Goal: Task Accomplishment & Management: Manage account settings

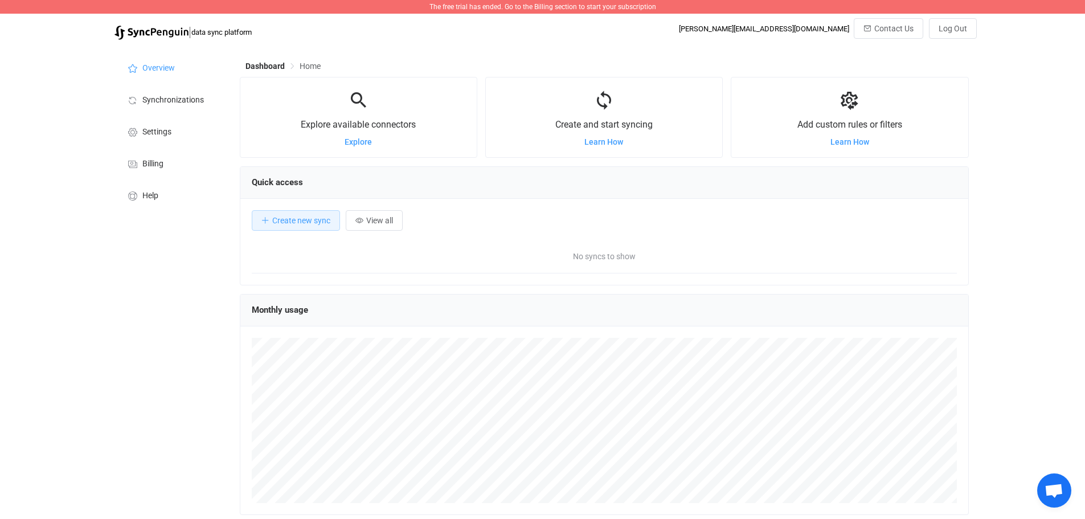
scroll to position [221, 729]
click at [319, 224] on span "Create new sync" at bounding box center [301, 220] width 58 height 9
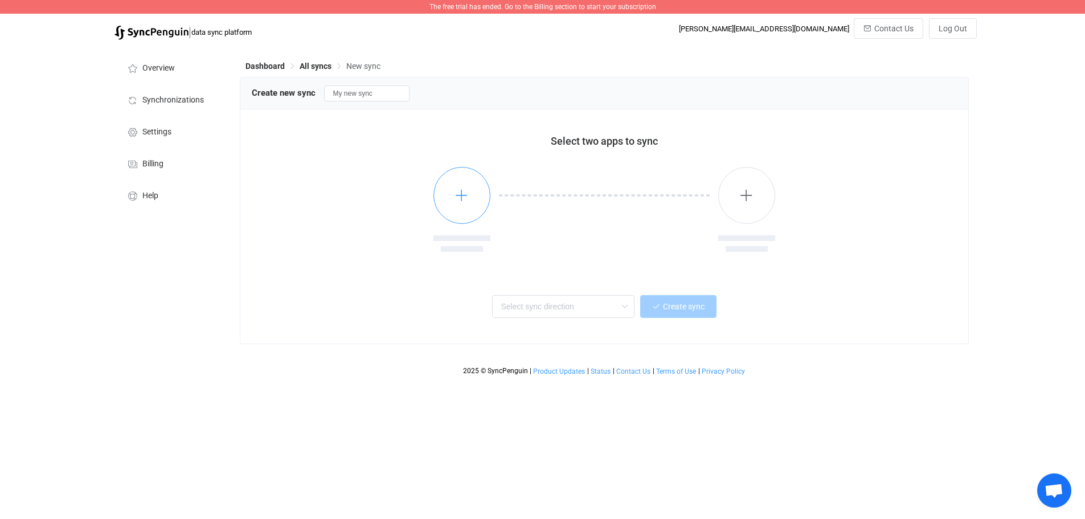
click at [446, 196] on button "button" at bounding box center [461, 195] width 57 height 57
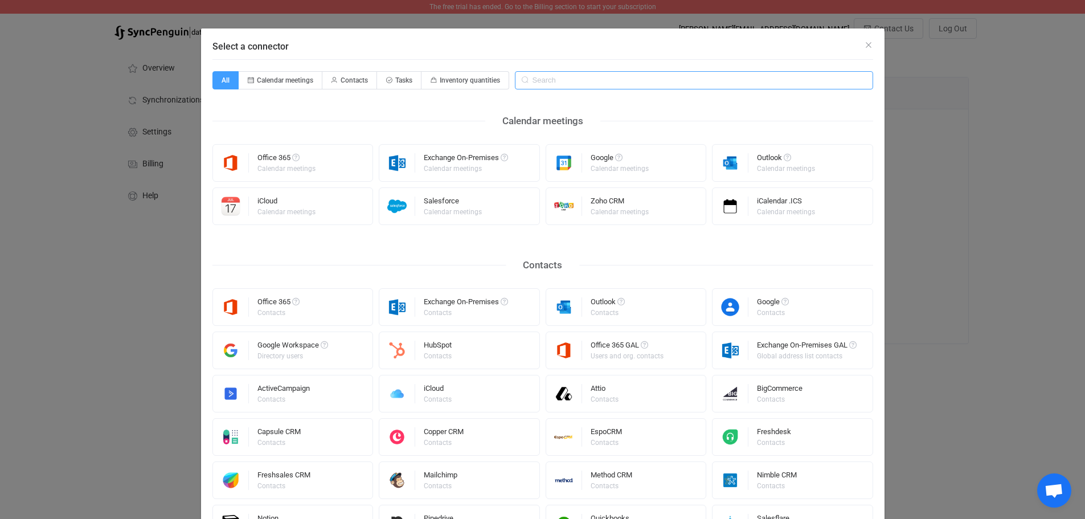
click at [578, 83] on input "Select a connector" at bounding box center [694, 80] width 358 height 18
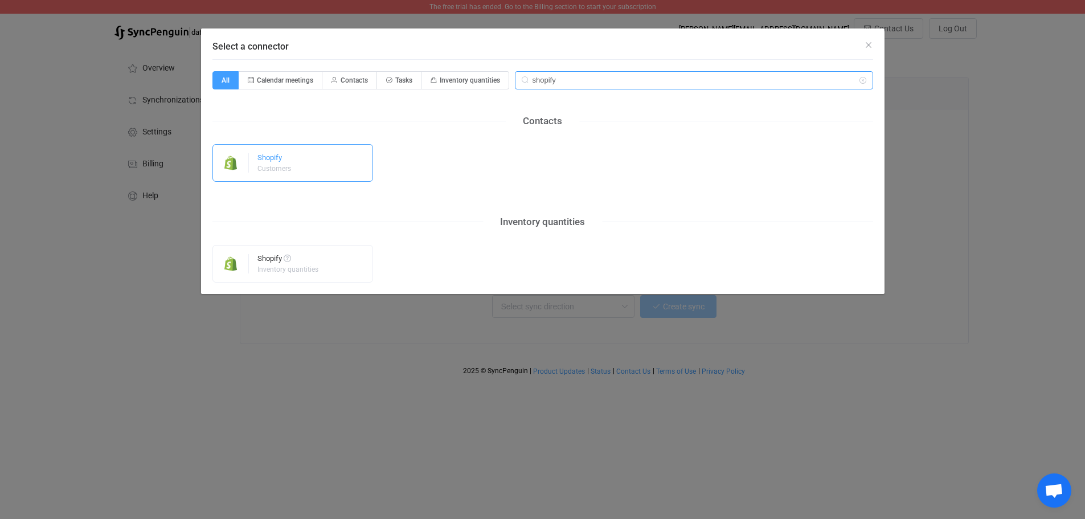
type input "shopify"
click at [244, 164] on img "Select a connector" at bounding box center [231, 162] width 36 height 19
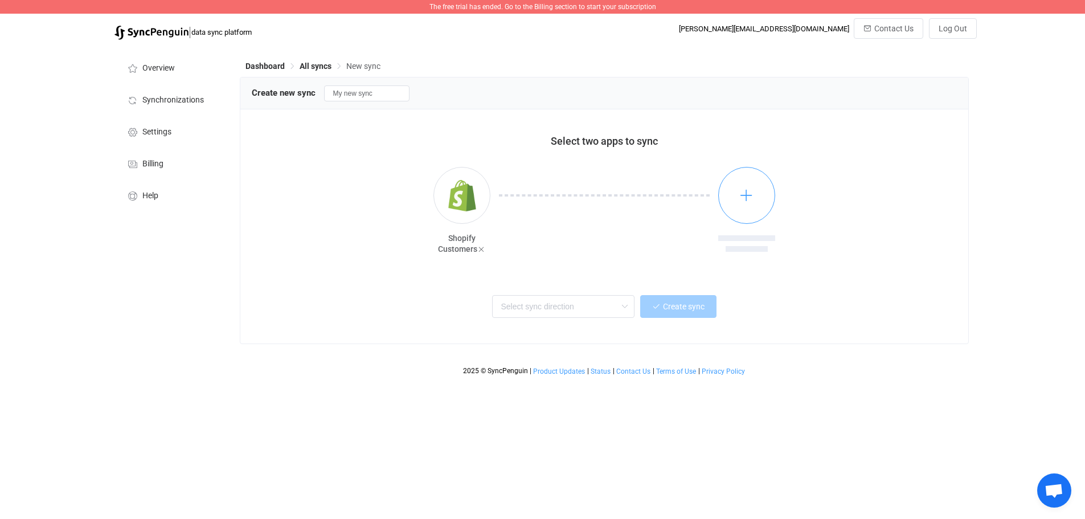
click at [746, 195] on icon "button" at bounding box center [746, 195] width 14 height 14
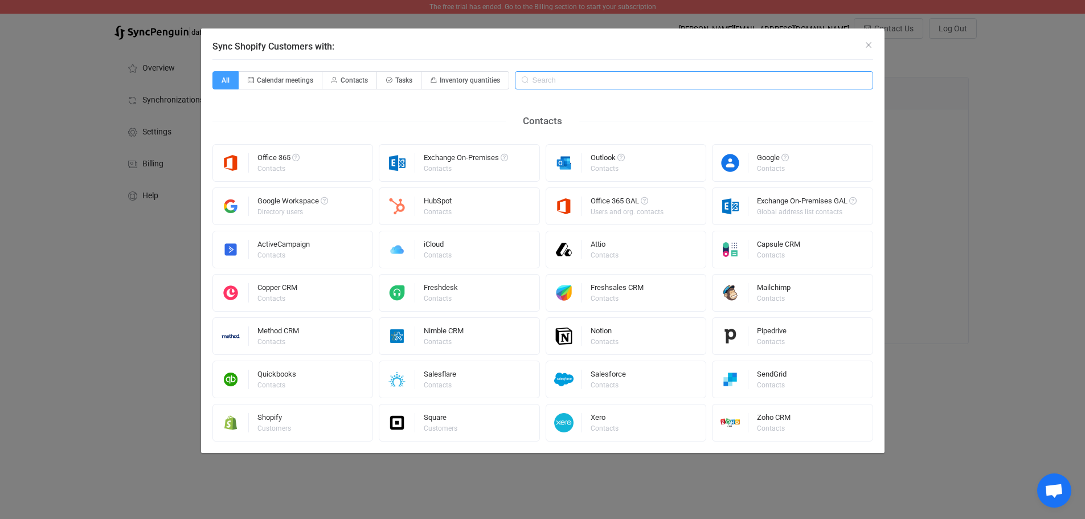
click at [603, 83] on input "Sync Shopify Customers with:" at bounding box center [694, 80] width 358 height 18
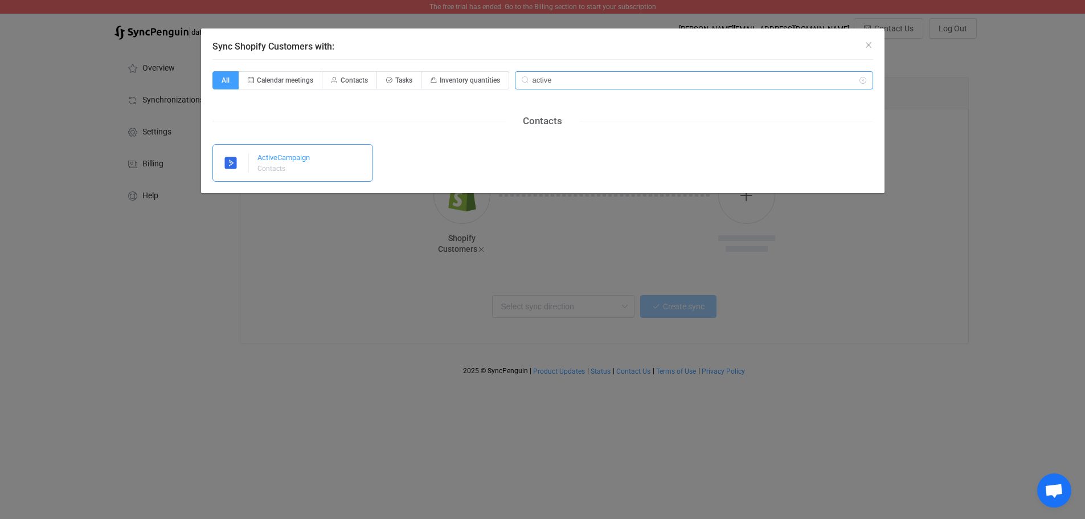
type input "active"
click at [296, 168] on div "Contacts" at bounding box center [282, 168] width 51 height 7
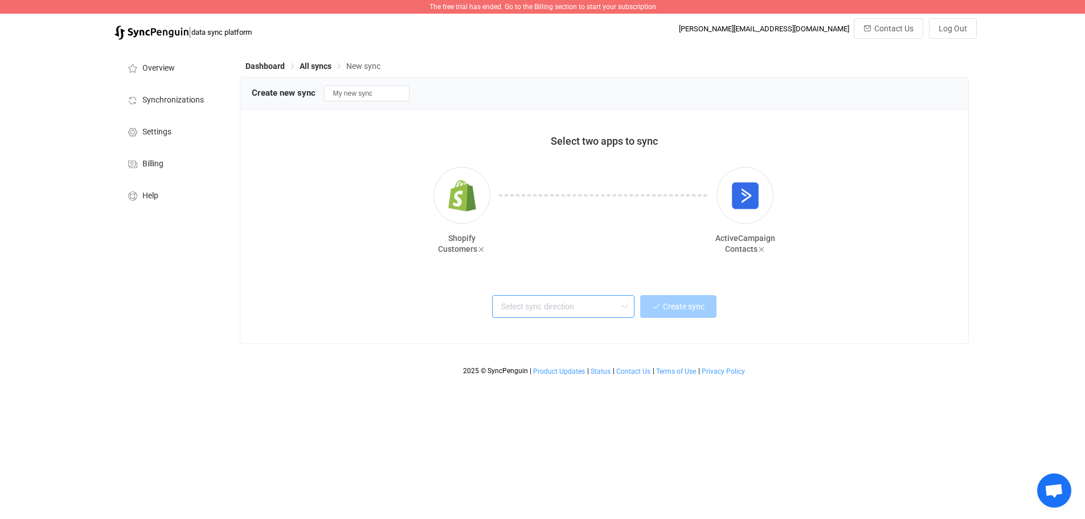
click at [576, 312] on input "text" at bounding box center [563, 306] width 142 height 23
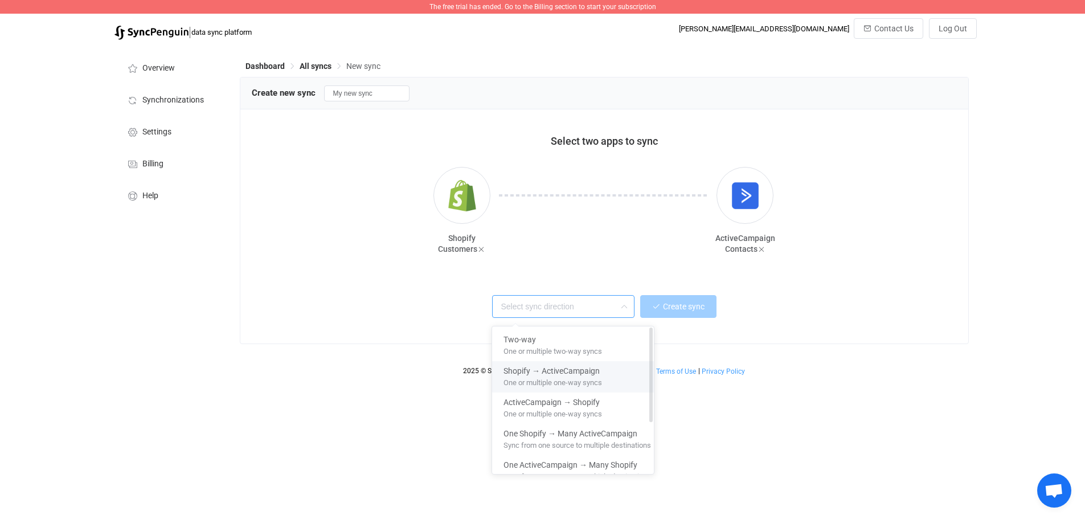
click at [619, 375] on div "Shopify → ActiveCampaign" at bounding box center [577, 368] width 148 height 15
type input "Shopify → ActiveCampaign"
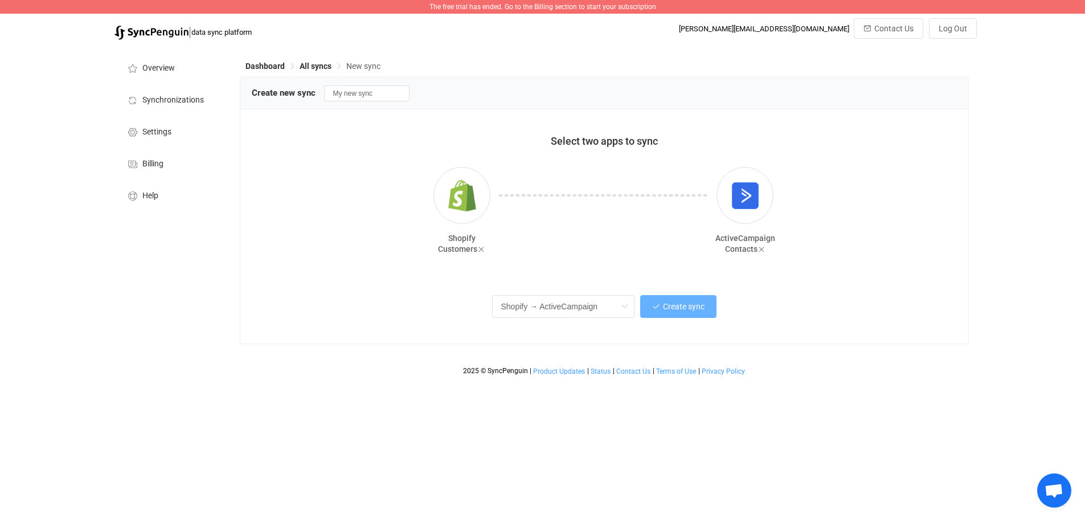
click at [675, 311] on span "Create sync" at bounding box center [684, 306] width 42 height 9
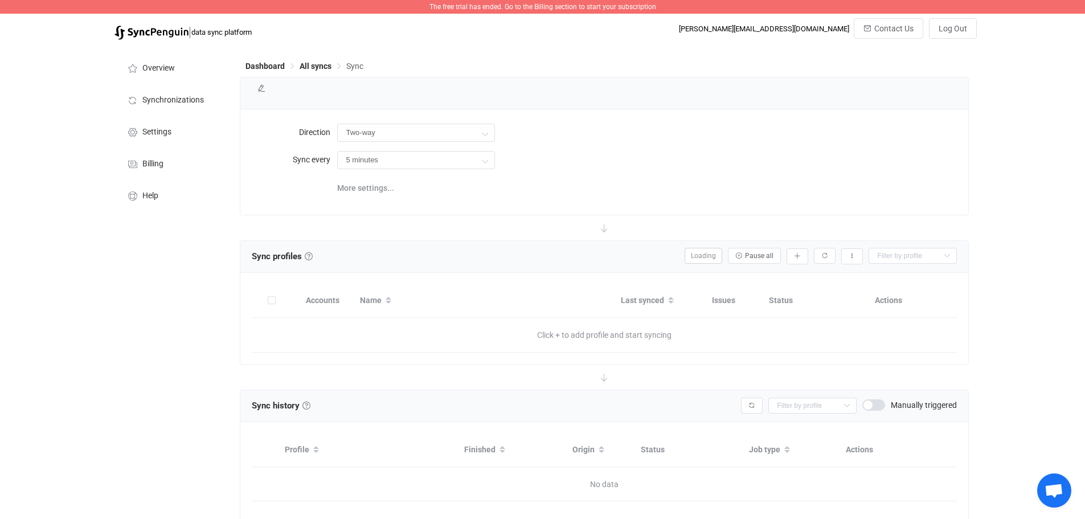
type input "Shopify → ActiveCampaign"
type input "10 minutes"
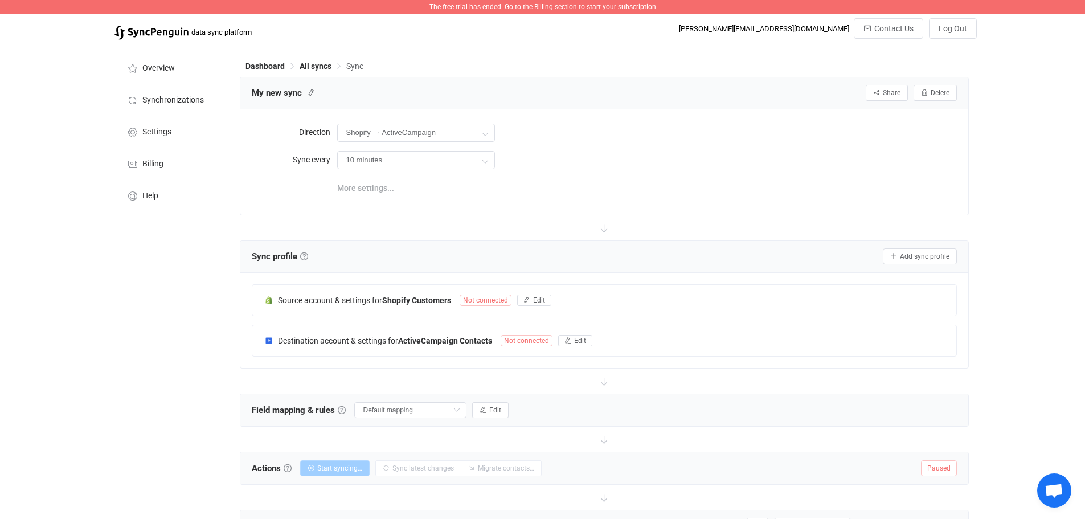
click at [375, 189] on span "More settings..." at bounding box center [365, 188] width 57 height 23
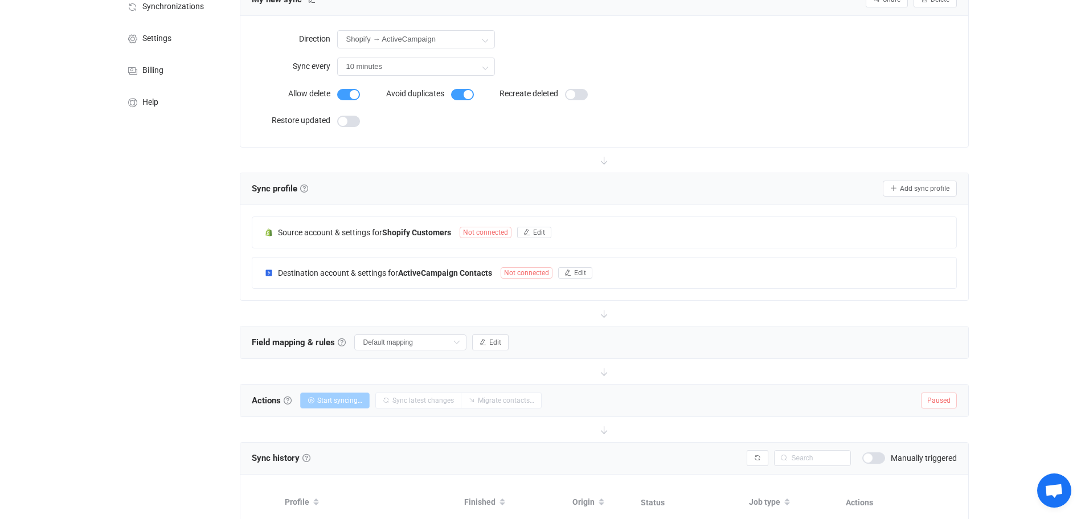
scroll to position [114, 0]
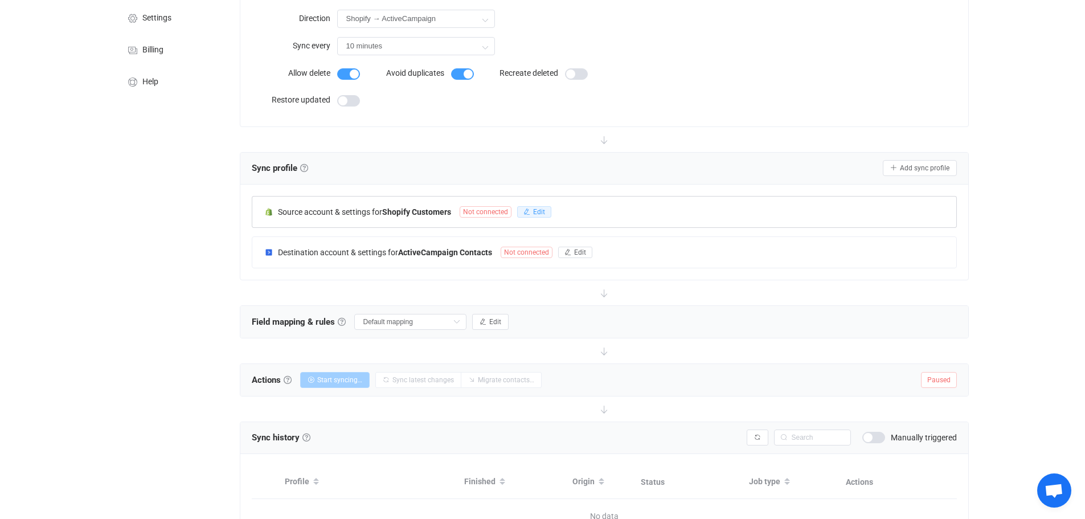
click at [546, 211] on button "Edit" at bounding box center [534, 211] width 34 height 11
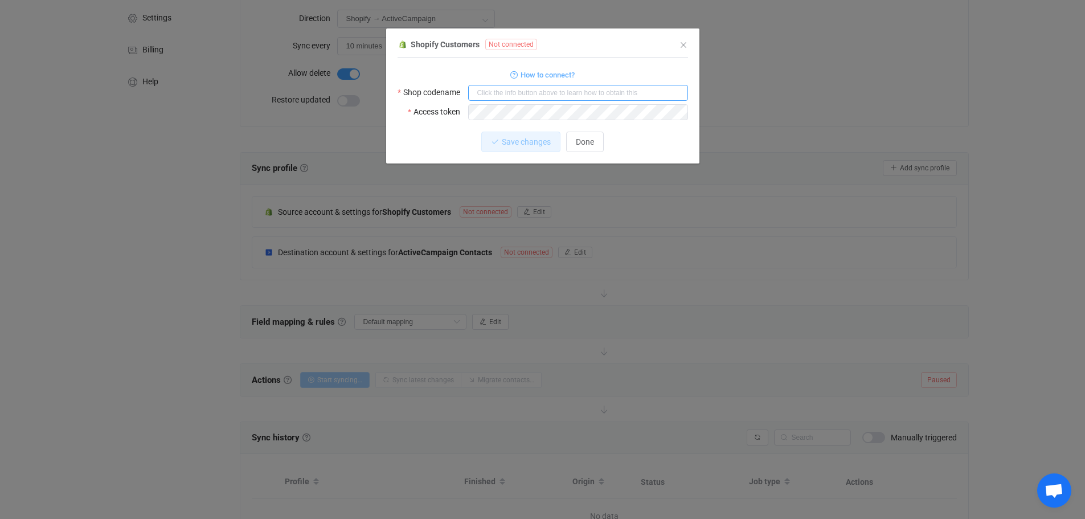
click at [550, 94] on input "dialog" at bounding box center [578, 93] width 220 height 16
click at [734, 84] on div "Shopify Customers Not connected 1 Standard output: Output saved to the file How…" at bounding box center [542, 259] width 1085 height 519
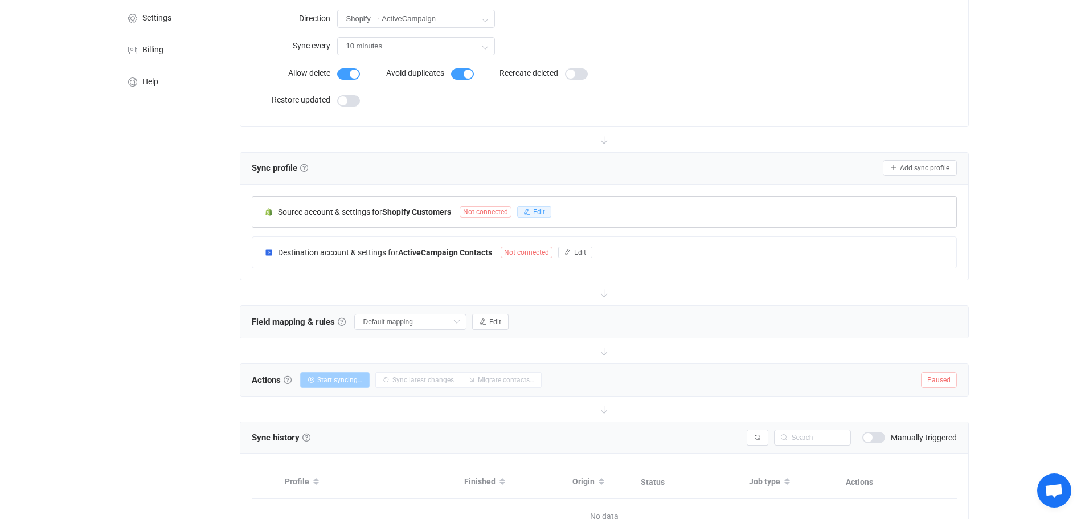
click at [540, 214] on span "Edit" at bounding box center [539, 212] width 12 height 8
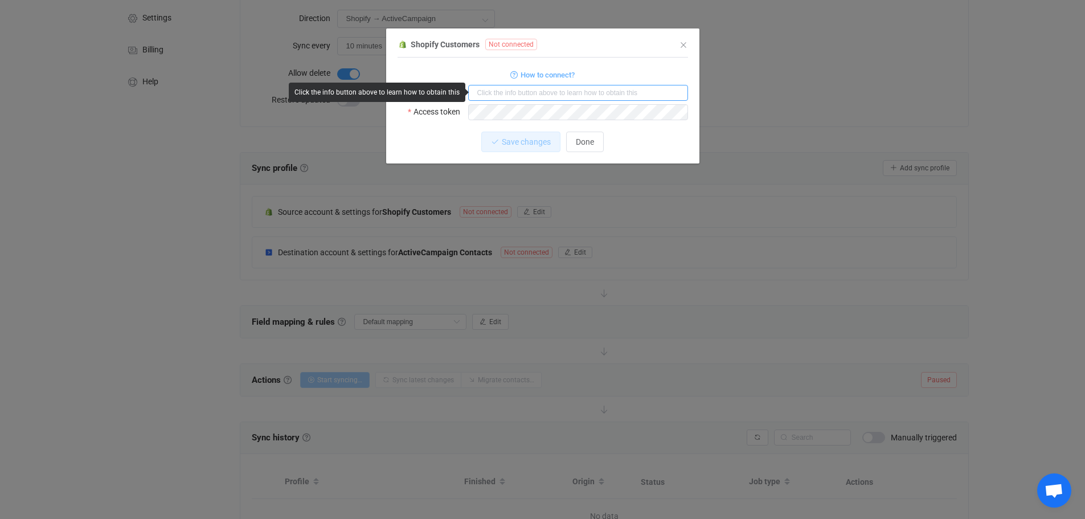
click at [514, 93] on input "dialog" at bounding box center [578, 93] width 220 height 16
click at [572, 94] on input "dialog" at bounding box center [578, 93] width 220 height 16
paste input "3pyeup-0x"
type input "3pyeup-0x"
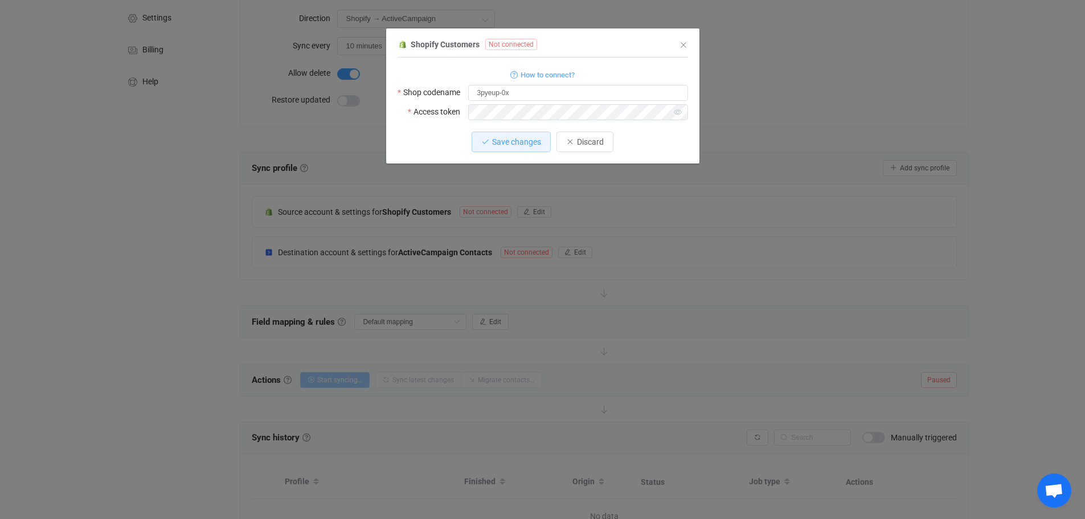
click at [404, 153] on div "1 { { "shopName": "3pyeup-0x", "accessToken": "shpat_8710a83420a5aea3d20e80096c…" at bounding box center [543, 111] width 290 height 106
click at [523, 135] on button "Save changes" at bounding box center [511, 142] width 79 height 21
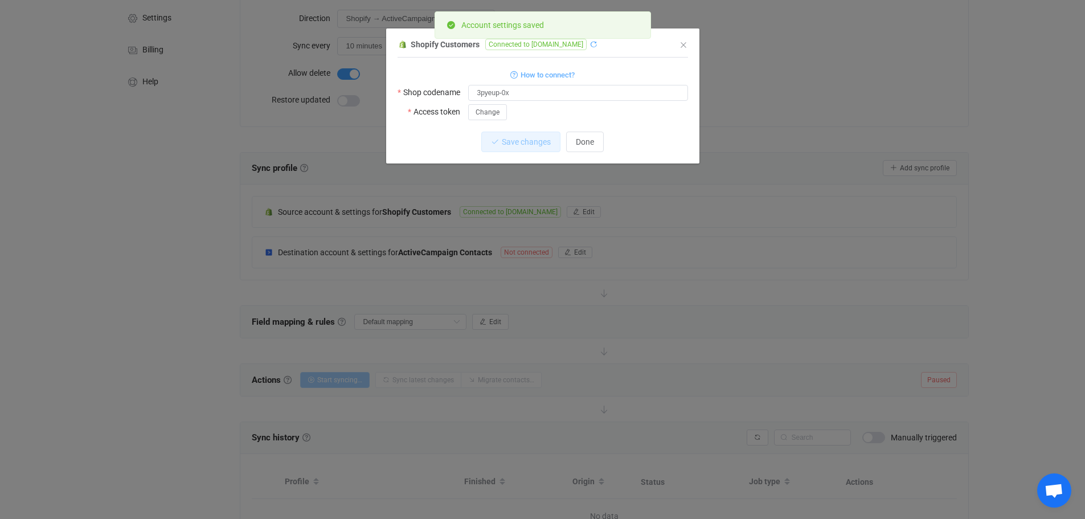
click at [597, 45] on icon "dialog" at bounding box center [593, 44] width 8 height 8
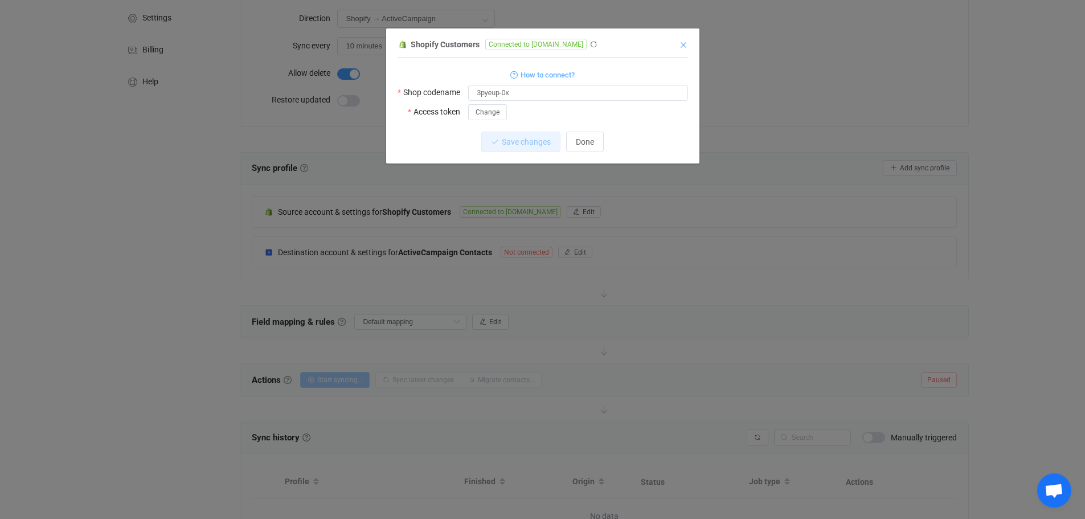
click at [687, 42] on icon "Close" at bounding box center [683, 44] width 9 height 9
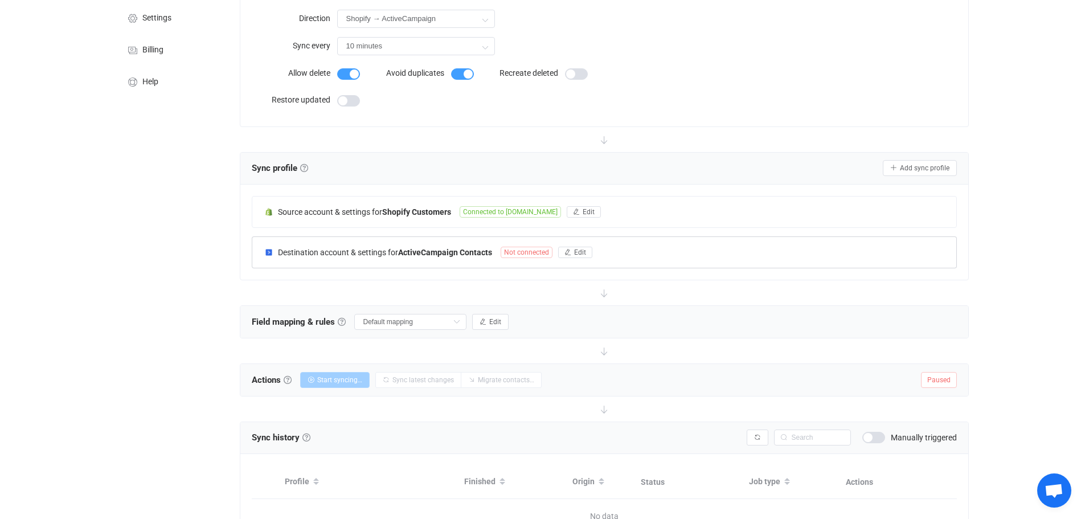
click at [525, 256] on span "Not connected" at bounding box center [527, 252] width 52 height 11
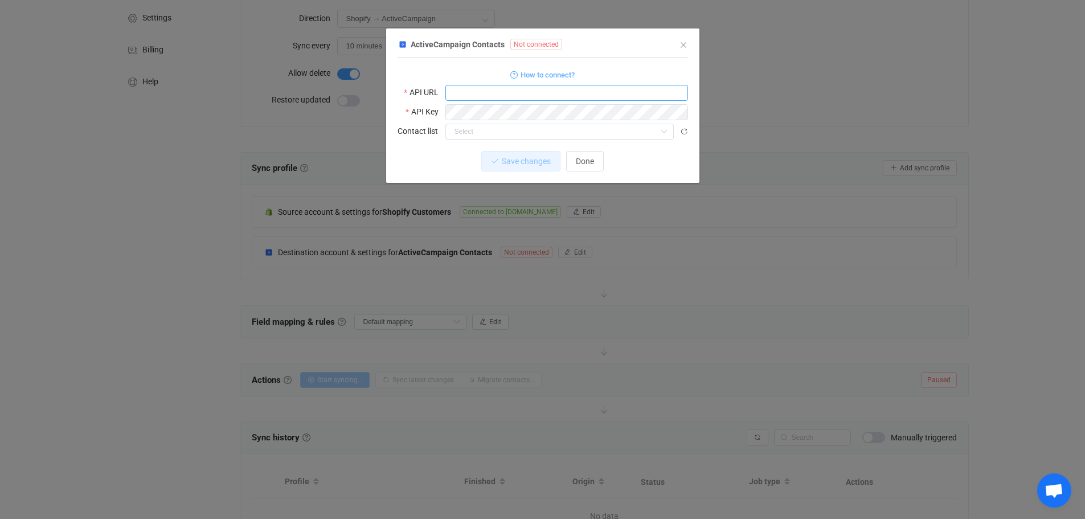
click at [483, 92] on input "dialog" at bounding box center [566, 93] width 243 height 16
paste input "https://colorstreet54680.api-us1.com"
type input "https://colorstreet54680.api-us1.com"
click at [423, 154] on div "Save changes Discard" at bounding box center [543, 161] width 290 height 21
click at [687, 133] on icon "dialog" at bounding box center [684, 132] width 8 height 8
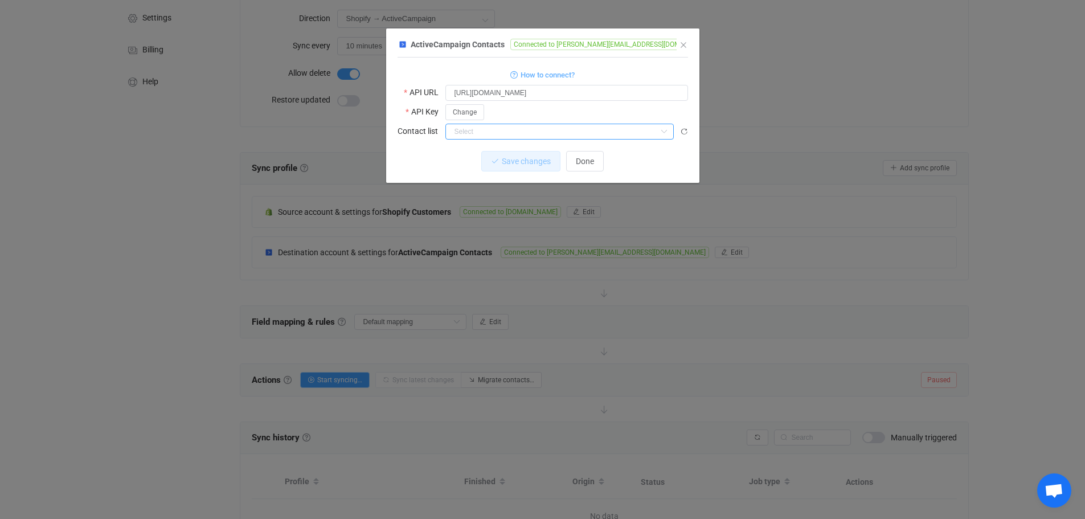
click at [509, 129] on input "dialog" at bounding box center [559, 132] width 228 height 16
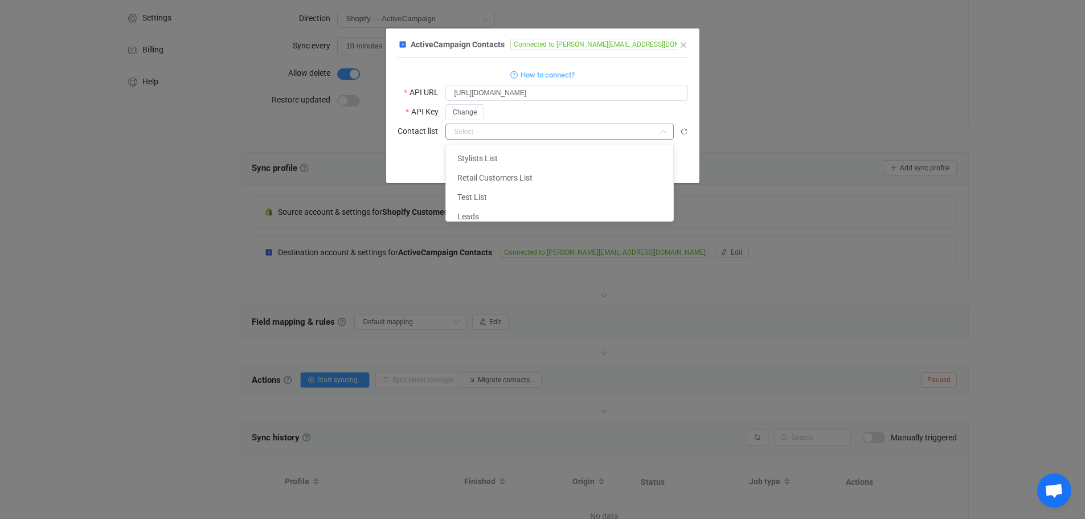
click at [509, 129] on input "dialog" at bounding box center [559, 132] width 228 height 16
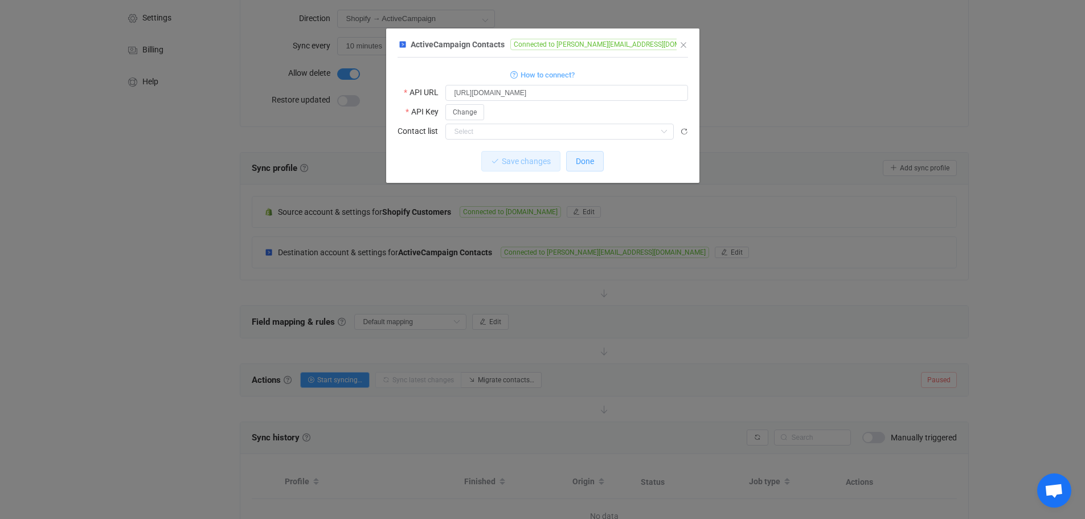
click at [588, 161] on span "Done" at bounding box center [585, 161] width 18 height 9
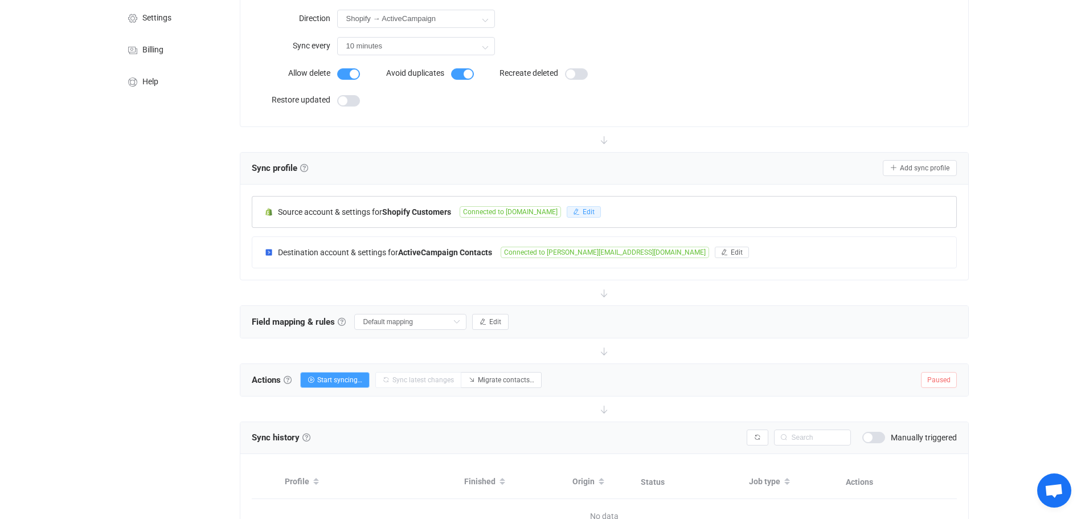
click at [601, 206] on button "Edit" at bounding box center [584, 211] width 34 height 11
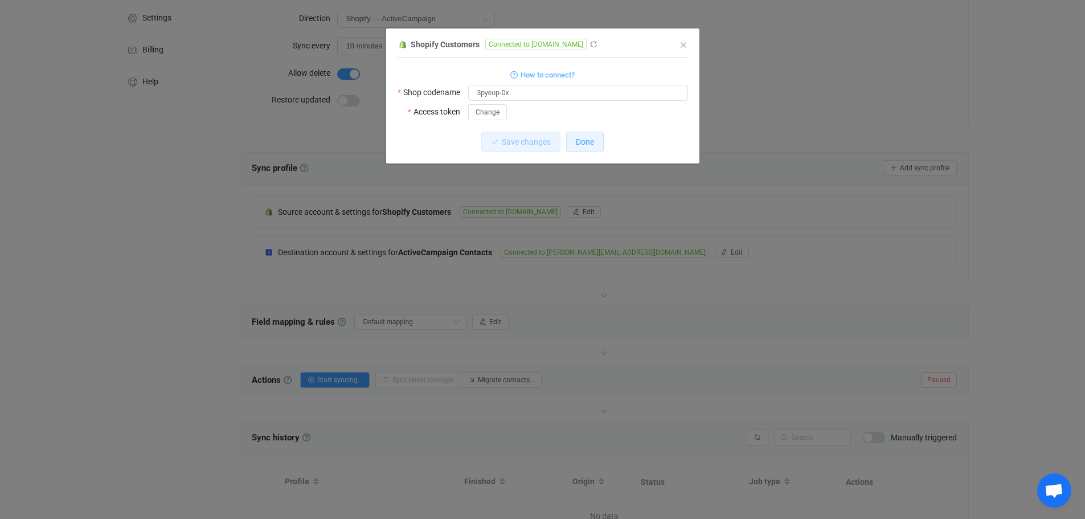
click at [595, 144] on button "Done" at bounding box center [585, 142] width 38 height 21
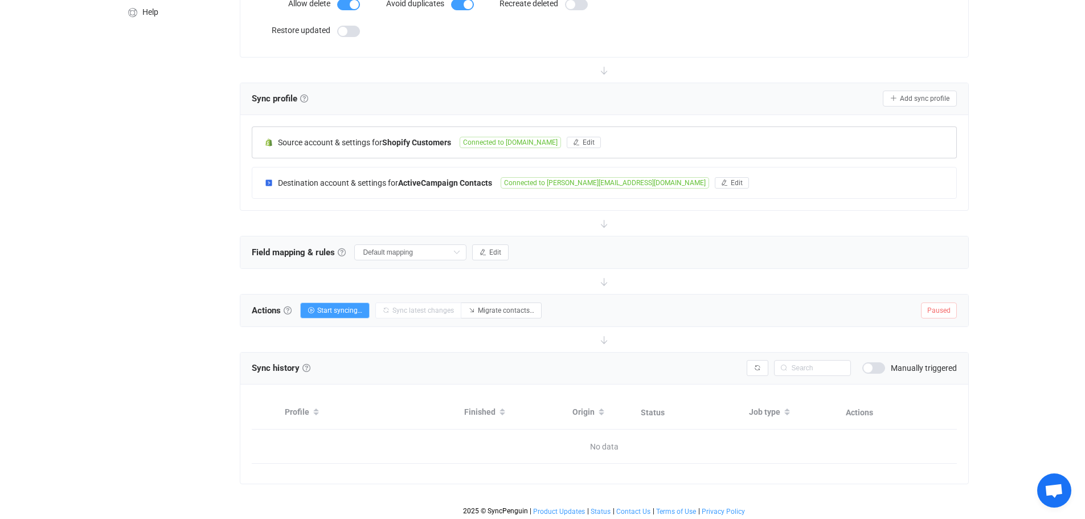
scroll to position [185, 0]
click at [452, 252] on icon at bounding box center [456, 251] width 14 height 16
click at [625, 249] on div "Field mapping & rules Field mapping & rules By default, all contacts of the con…" at bounding box center [604, 251] width 728 height 32
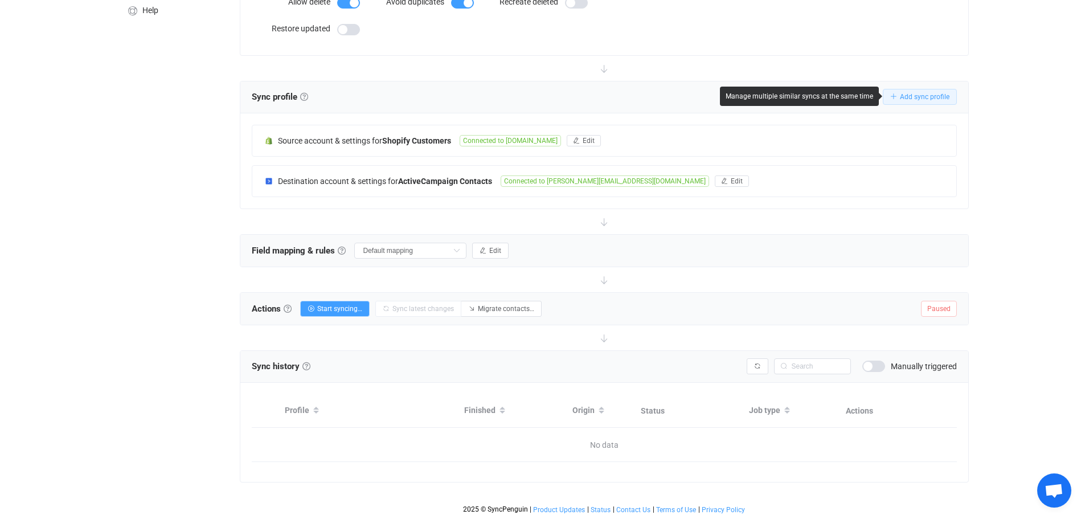
click at [910, 97] on span "Add sync profile" at bounding box center [925, 97] width 50 height 8
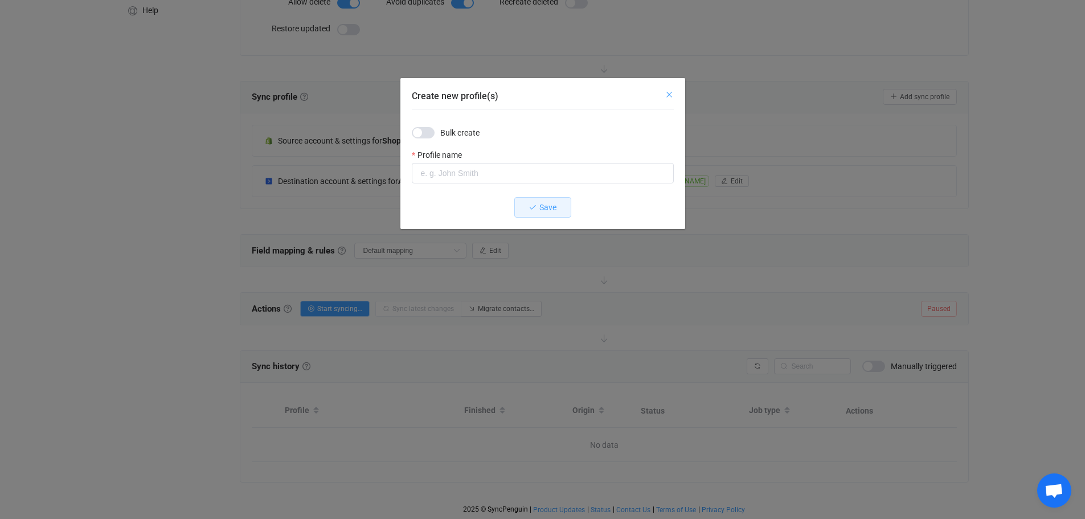
click at [666, 95] on icon "Close" at bounding box center [669, 94] width 9 height 9
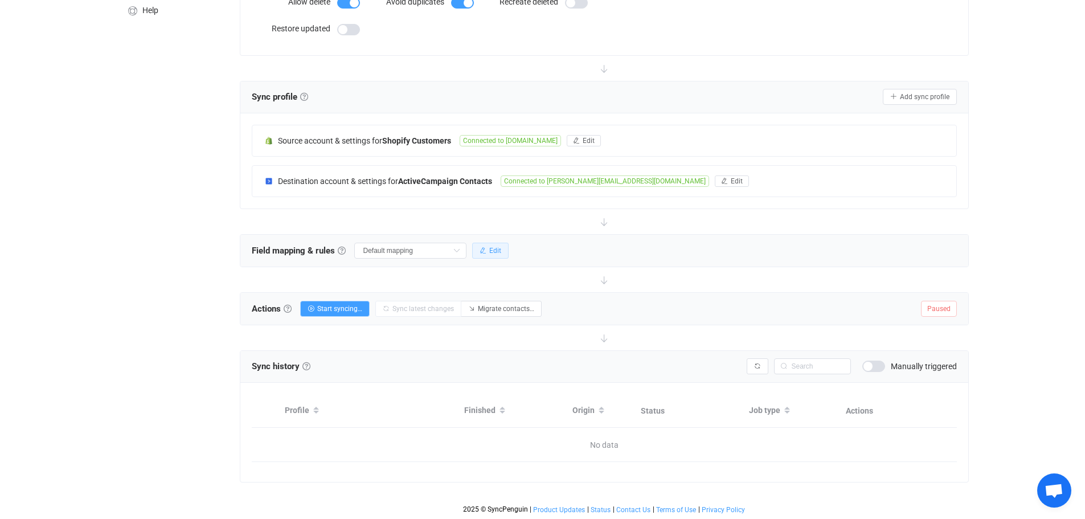
click at [497, 247] on span "Edit" at bounding box center [495, 251] width 12 height 8
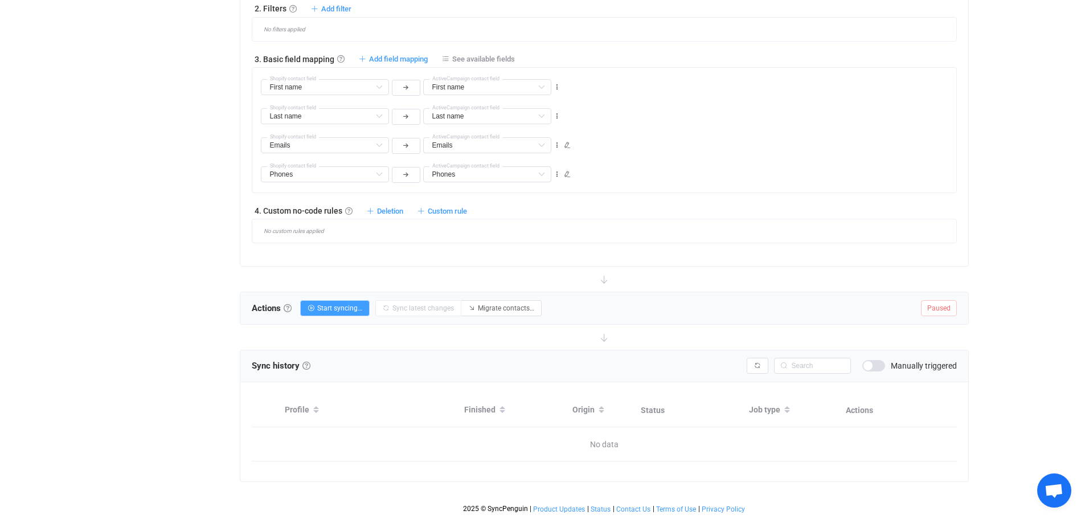
scroll to position [527, 0]
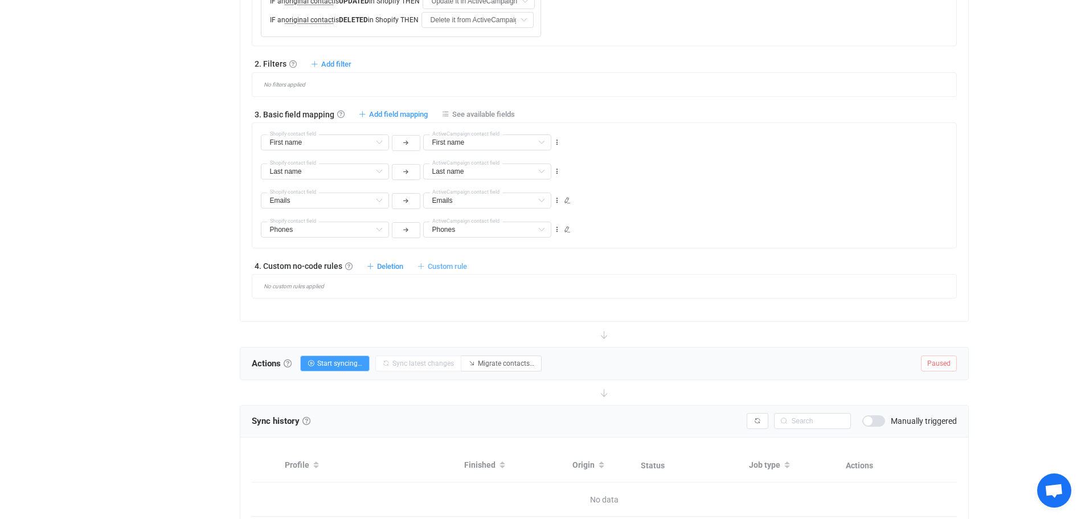
click at [449, 264] on span "Custom rule" at bounding box center [447, 266] width 39 height 9
click at [559, 260] on div "1. General syncing rules General syncing rules Control how SyncPengin reacts to…" at bounding box center [604, 117] width 705 height 363
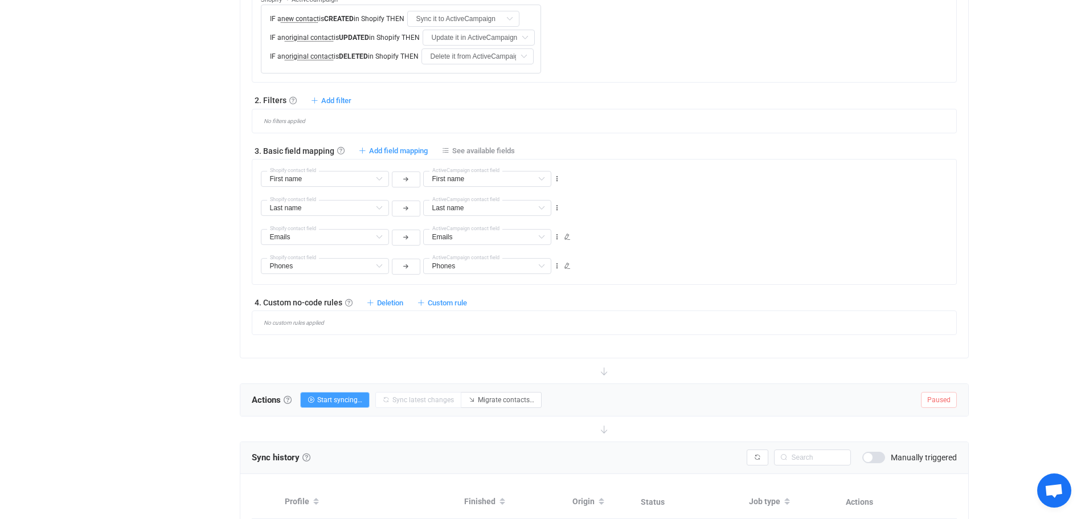
scroll to position [470, 0]
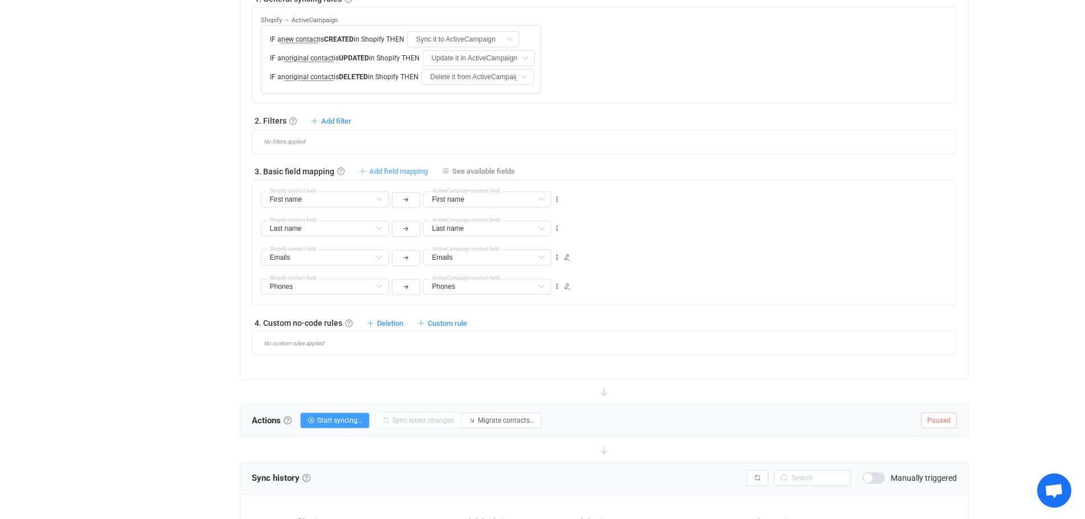
click at [403, 170] on span "Add field mapping" at bounding box center [398, 171] width 59 height 9
type input "First name"
type input "Last name"
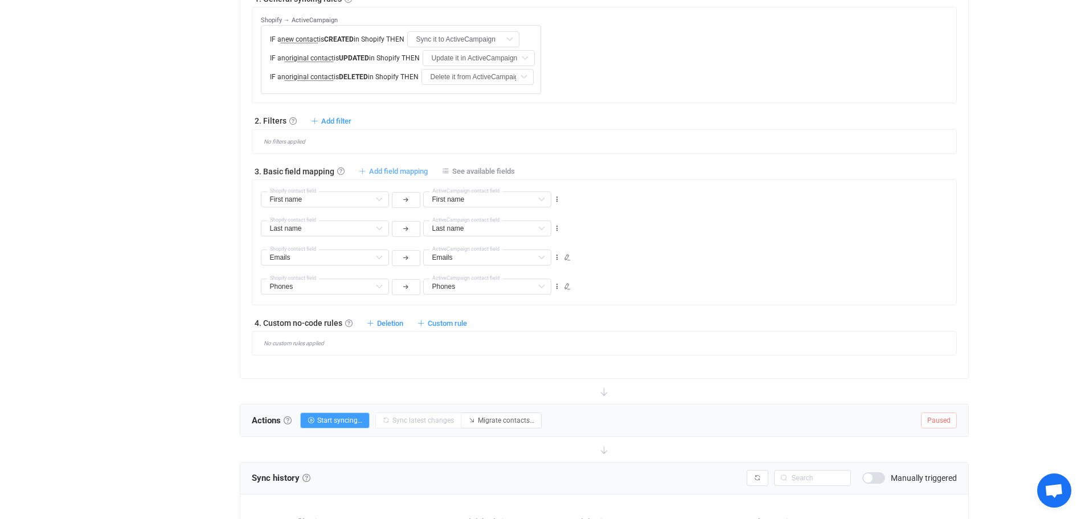
type input "Emails"
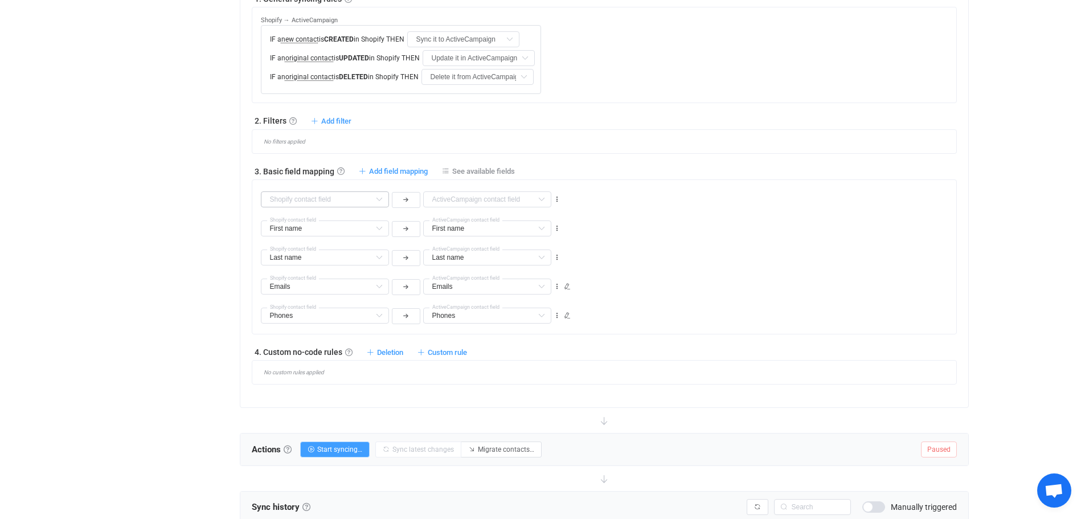
click at [378, 200] on icon at bounding box center [379, 199] width 14 height 16
click at [341, 250] on li "Customer Type Custom fields" at bounding box center [368, 249] width 215 height 19
type input "Customer Type"
click at [535, 198] on icon at bounding box center [541, 199] width 14 height 16
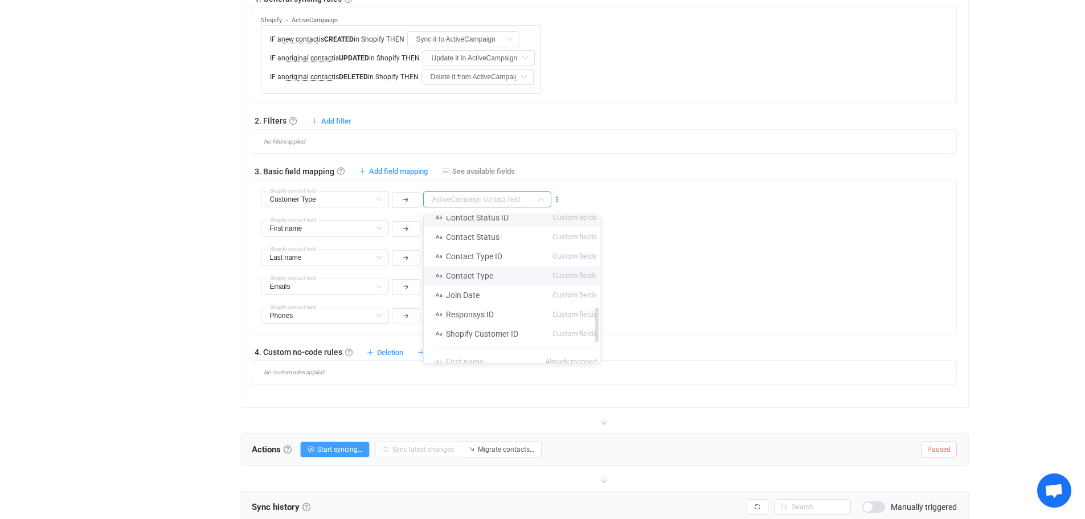
scroll to position [399, 0]
click at [501, 270] on li "Contact Type Custom fields" at bounding box center [516, 274] width 185 height 19
type input "Contact Type"
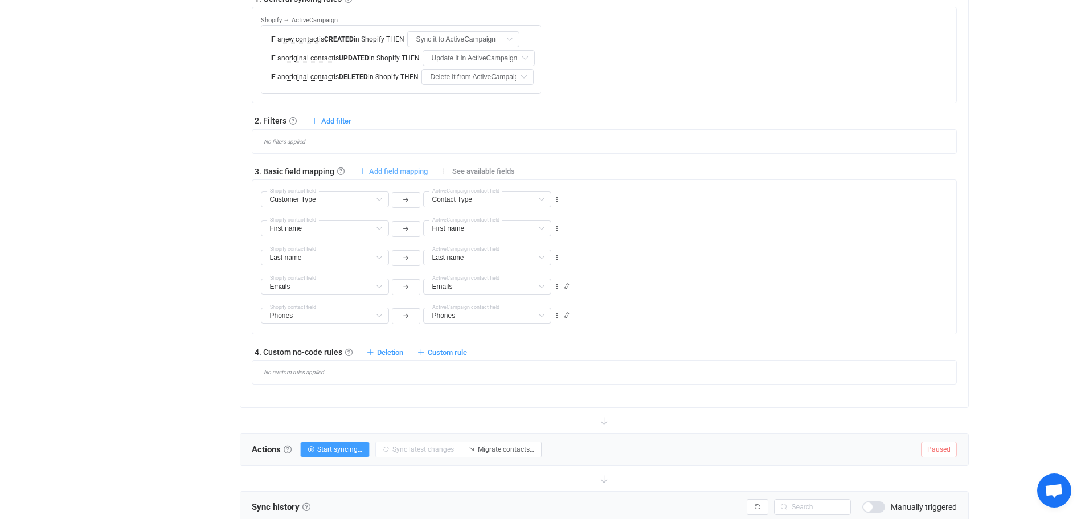
click at [384, 170] on span "Add field mapping" at bounding box center [398, 171] width 59 height 9
type input "Customer Type"
type input "Contact Type"
type input "First name"
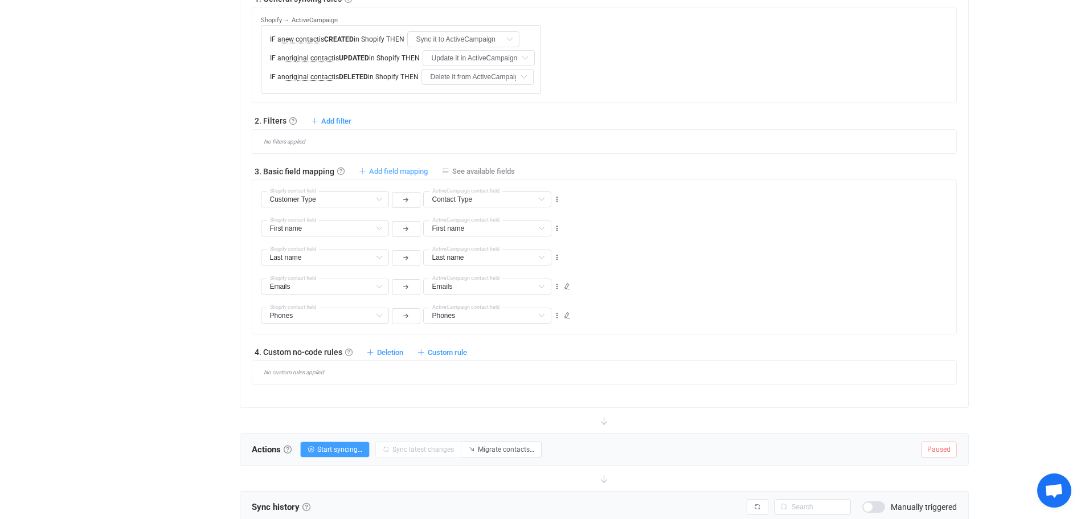
type input "Last name"
type input "Emails"
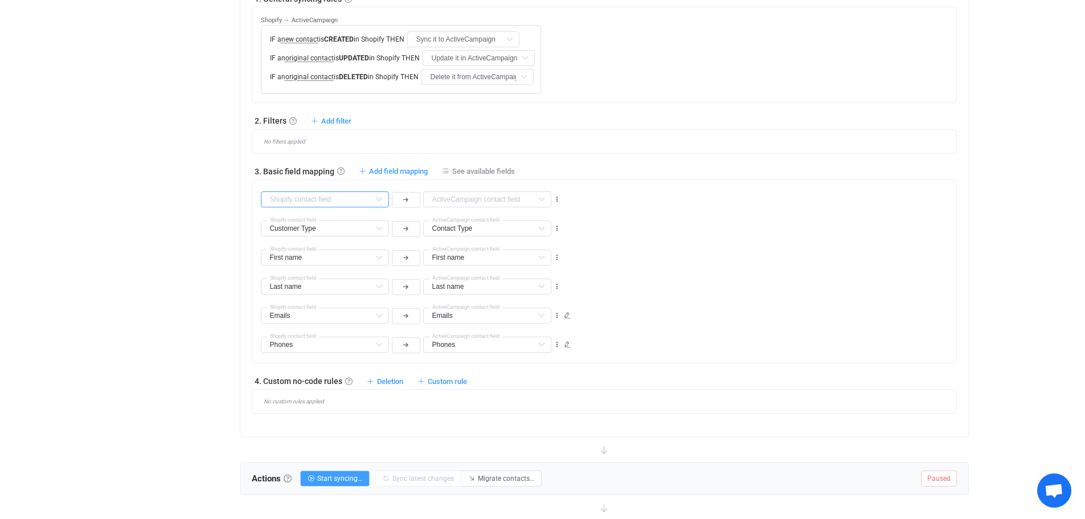
click at [371, 202] on input "text" at bounding box center [325, 199] width 128 height 16
click at [330, 267] on li "Status Custom fields" at bounding box center [368, 269] width 215 height 19
type input "Status"
click at [513, 199] on input "text" at bounding box center [487, 199] width 128 height 16
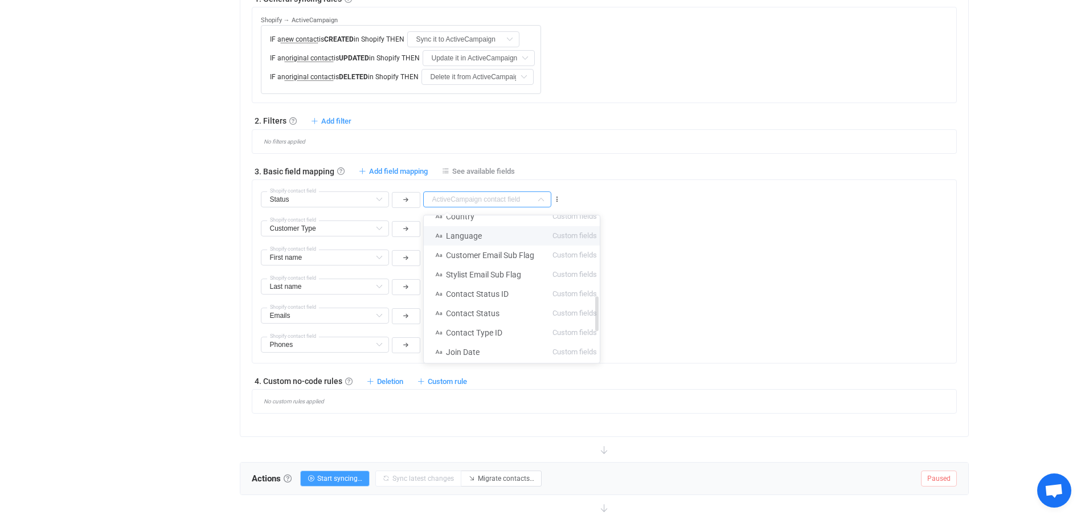
scroll to position [342, 0]
click at [496, 292] on span "Contact Status" at bounding box center [473, 293] width 54 height 9
type input "Contact Status"
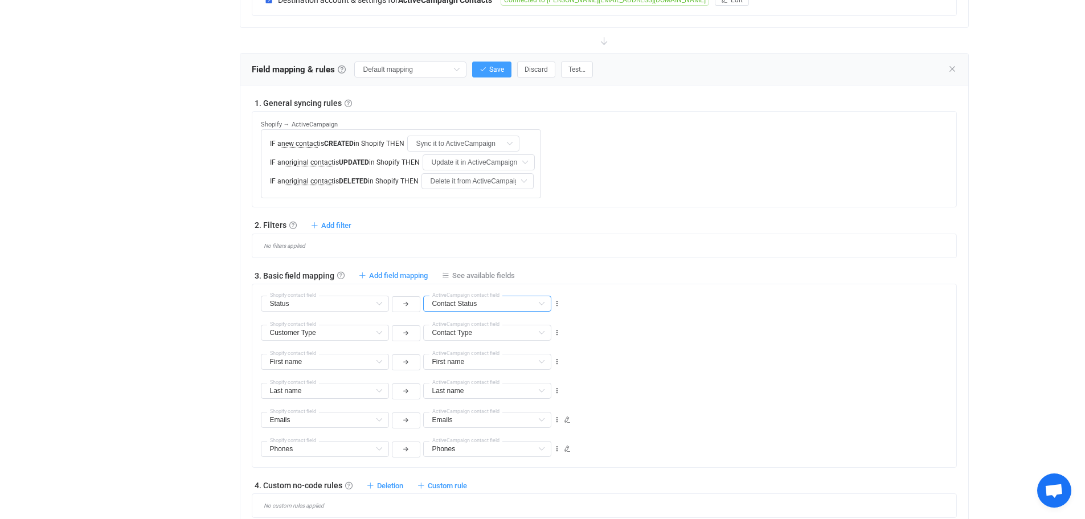
scroll to position [358, 0]
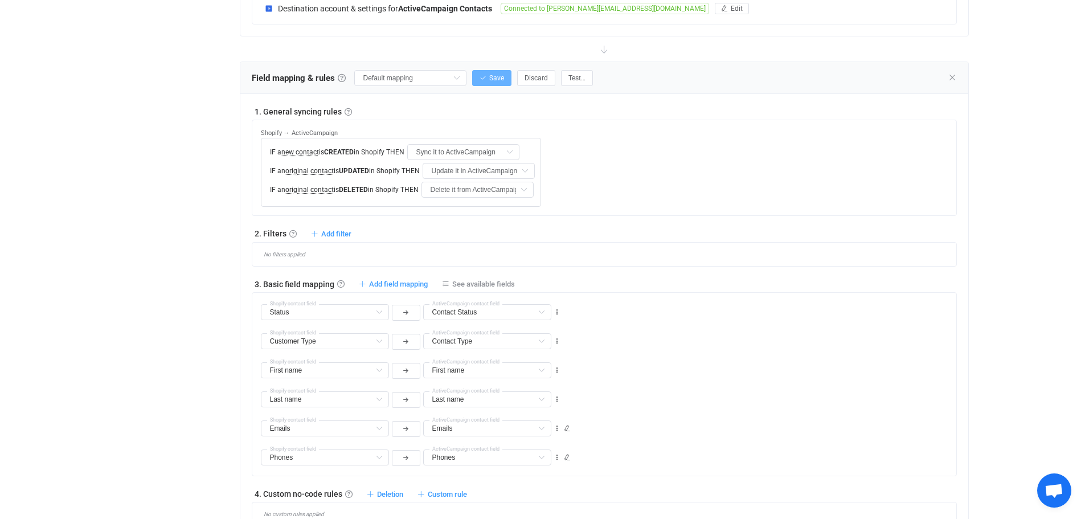
click at [488, 76] on button "Save" at bounding box center [491, 78] width 39 height 16
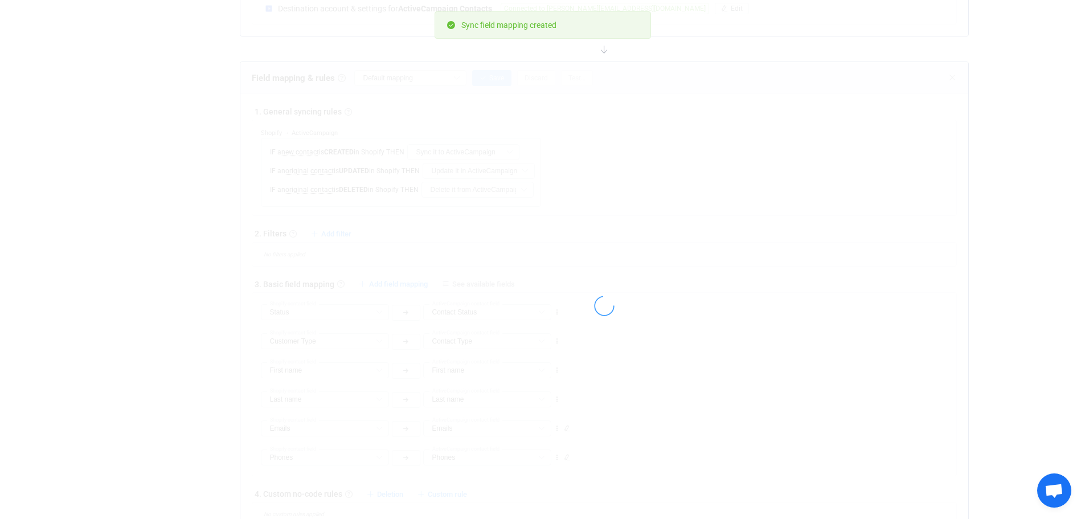
type input "My custom field mapping"
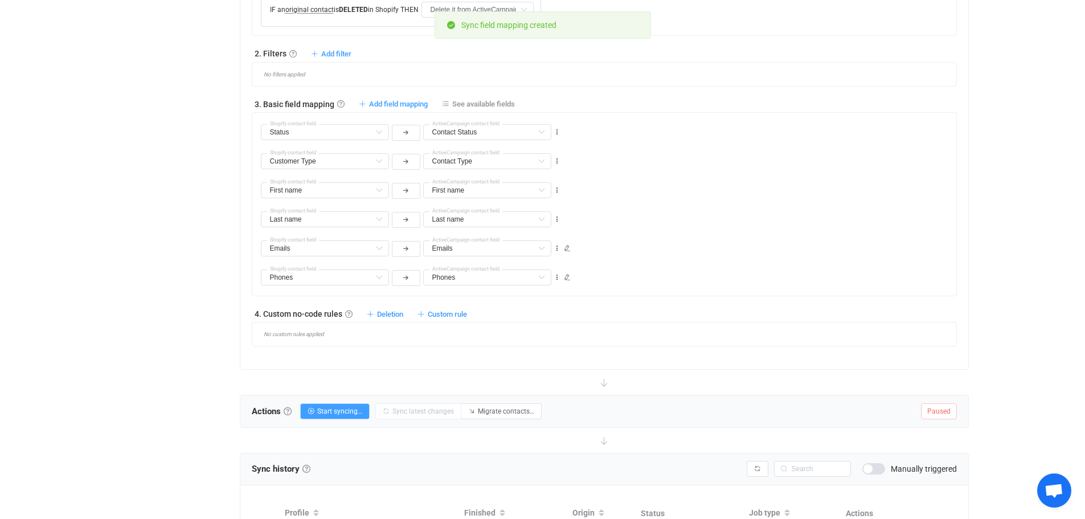
scroll to position [642, 0]
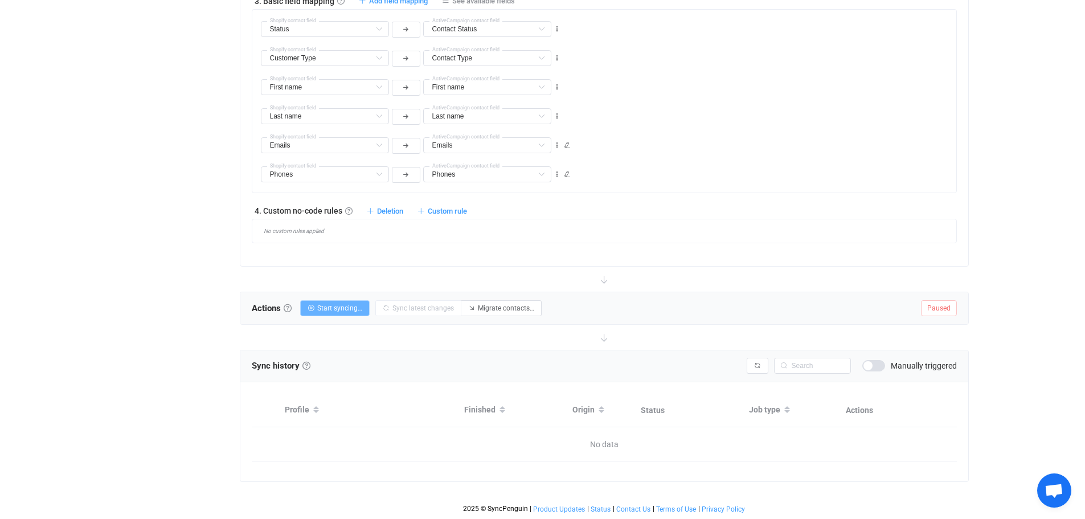
click at [318, 310] on button "Start syncing…" at bounding box center [334, 308] width 69 height 16
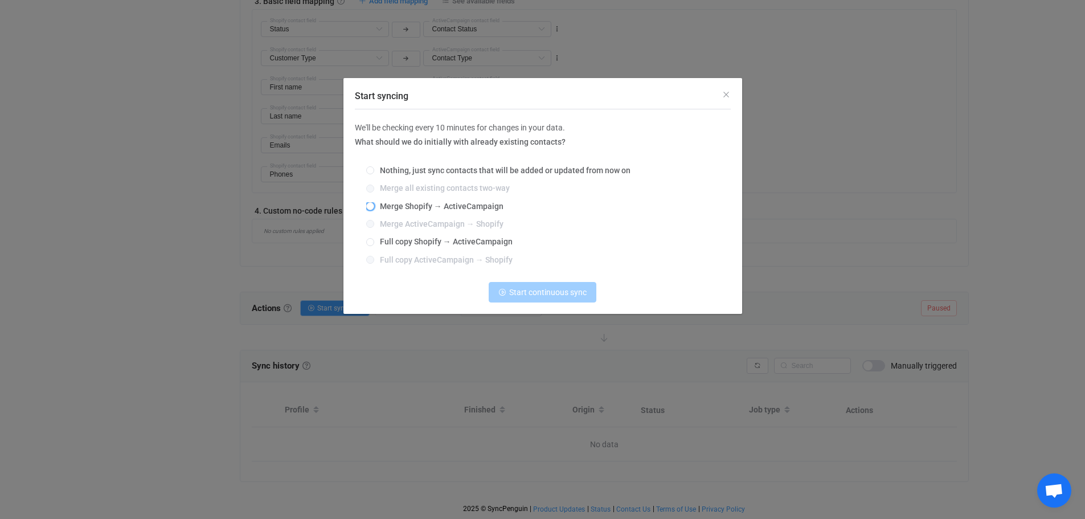
click at [411, 207] on span "Merge Shopify → ActiveCampaign" at bounding box center [438, 206] width 129 height 9
click at [374, 207] on input "Merge Shopify → ActiveCampaign" at bounding box center [370, 206] width 8 height 9
radio input "true"
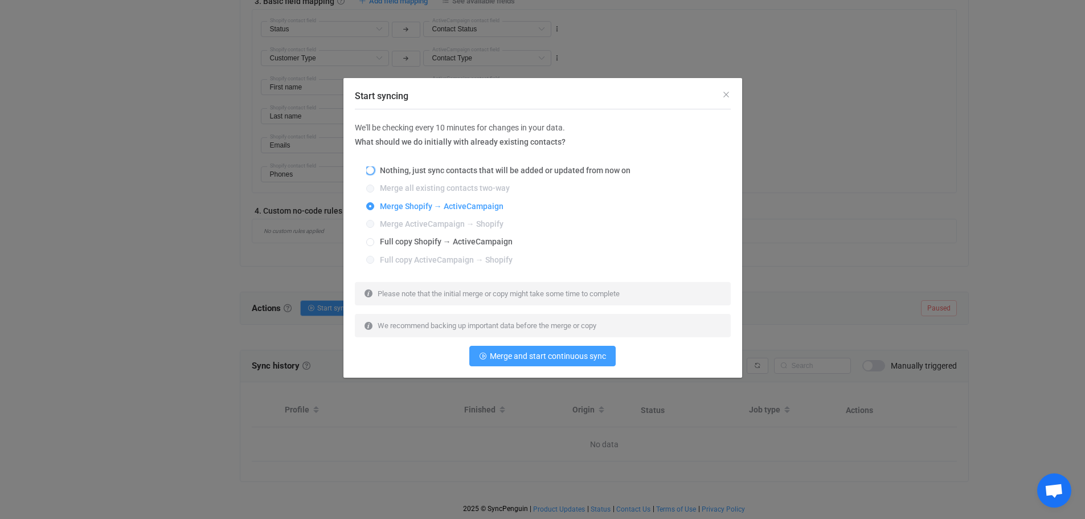
click at [407, 173] on span "Nothing, just sync contacts that will be added or updated from now on" at bounding box center [502, 170] width 256 height 9
click at [374, 173] on input "Nothing, just sync contacts that will be added or updated from now on" at bounding box center [370, 170] width 8 height 9
radio input "true"
radio input "false"
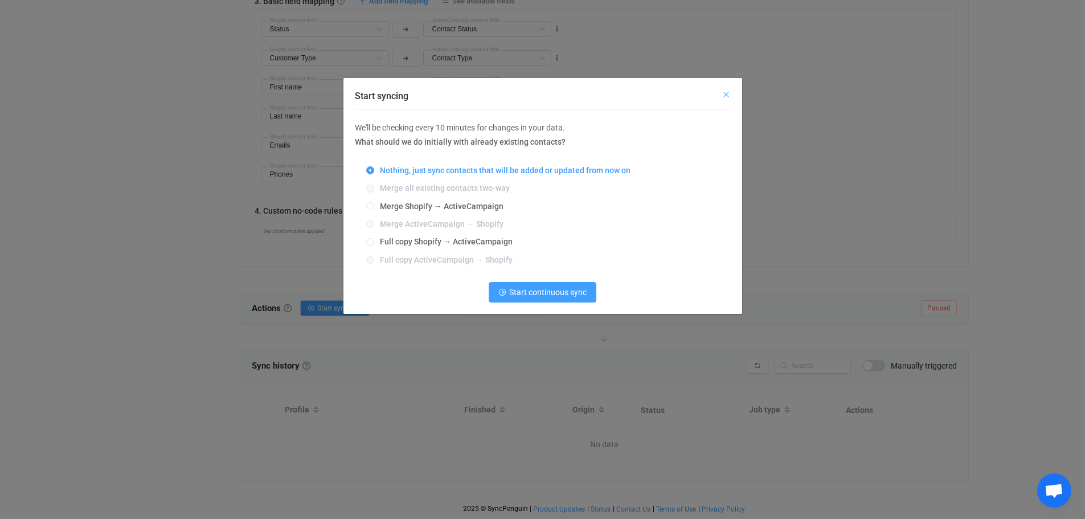
click at [724, 92] on icon "Close" at bounding box center [726, 94] width 9 height 9
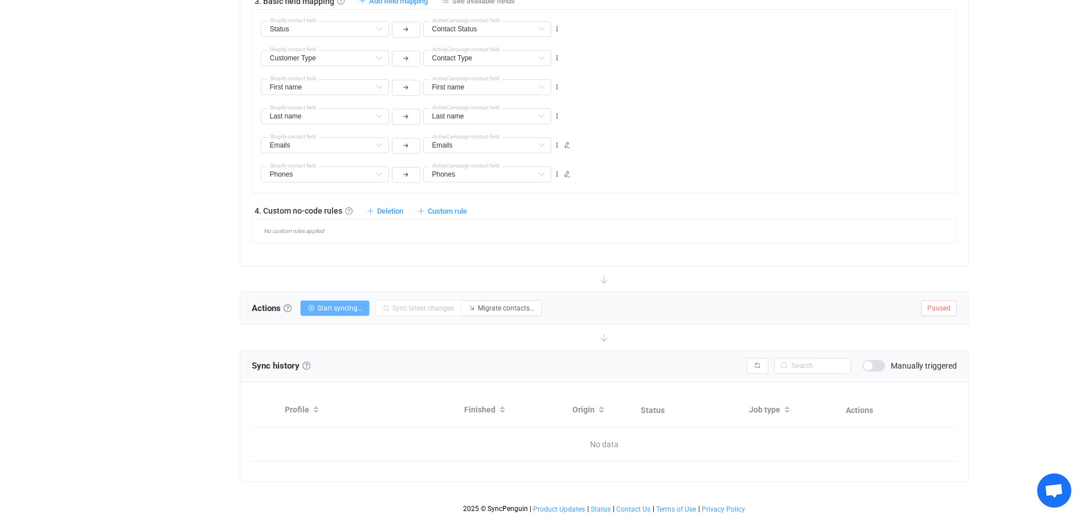
click at [327, 312] on span "Start syncing…" at bounding box center [339, 308] width 45 height 8
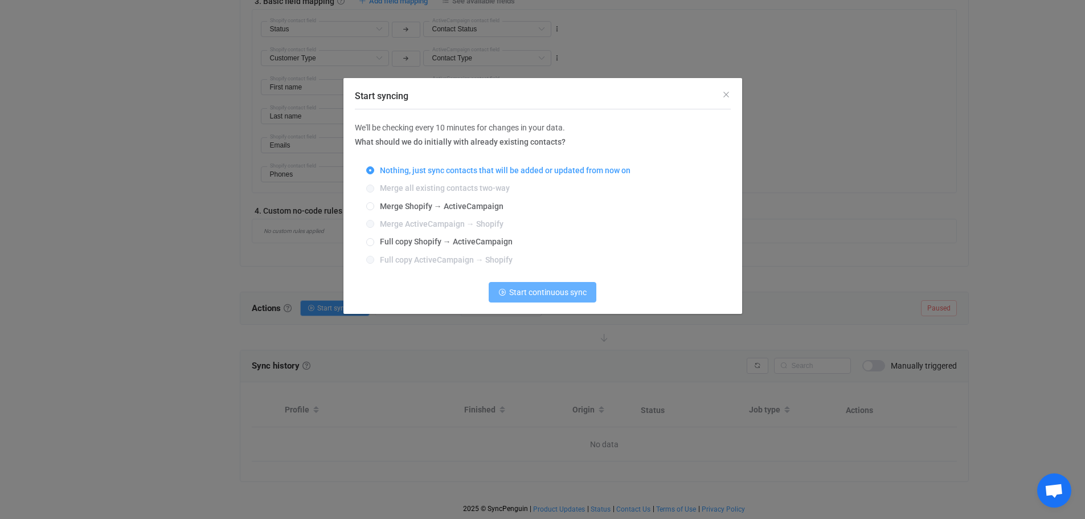
click at [531, 300] on button "Start continuous sync" at bounding box center [543, 292] width 108 height 21
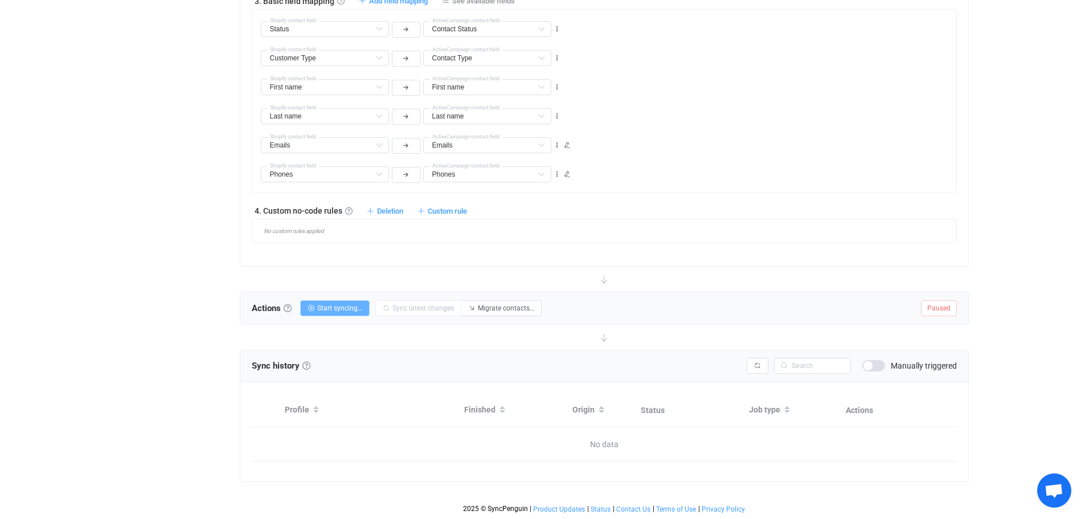
click at [349, 312] on button "Start syncing…" at bounding box center [334, 308] width 69 height 16
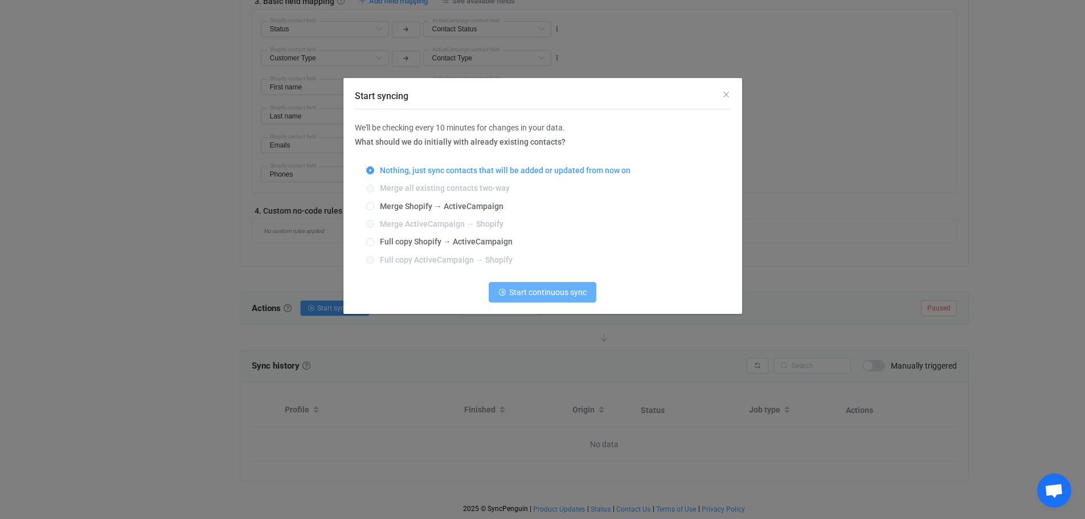
click at [510, 290] on span "Start continuous sync" at bounding box center [547, 292] width 77 height 9
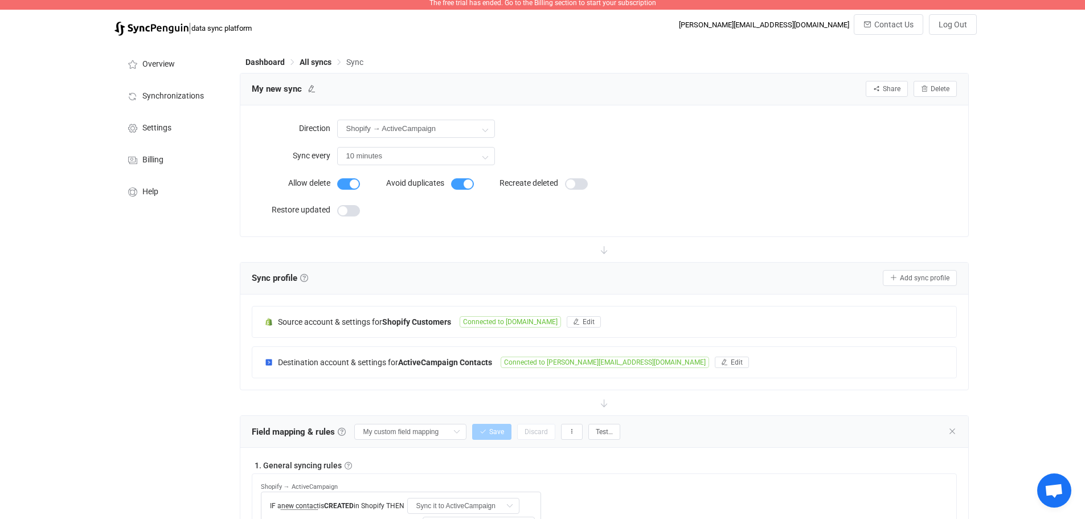
scroll to position [0, 0]
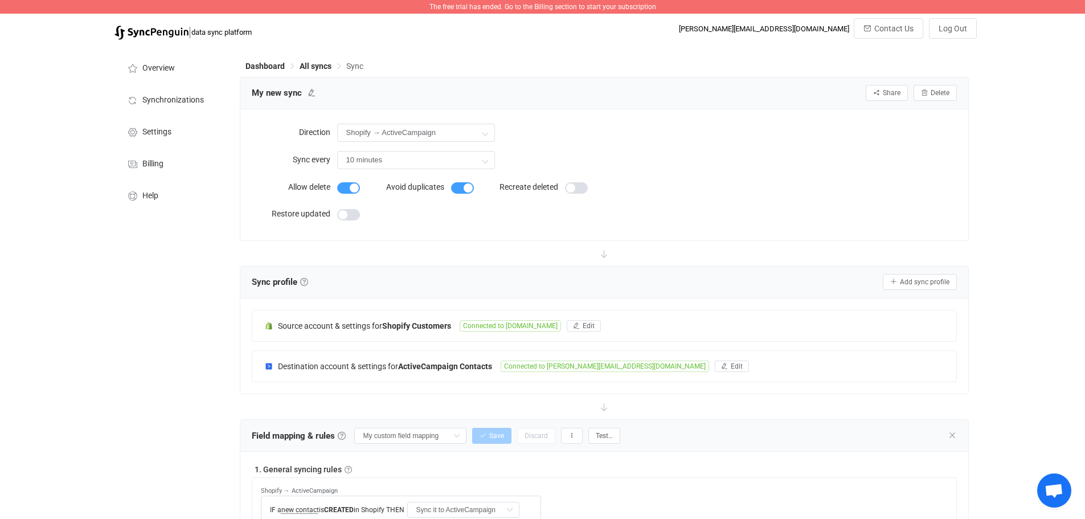
click at [495, 8] on span "The free trial has ended. Go to the Billing section to start your subscription" at bounding box center [542, 7] width 227 height 8
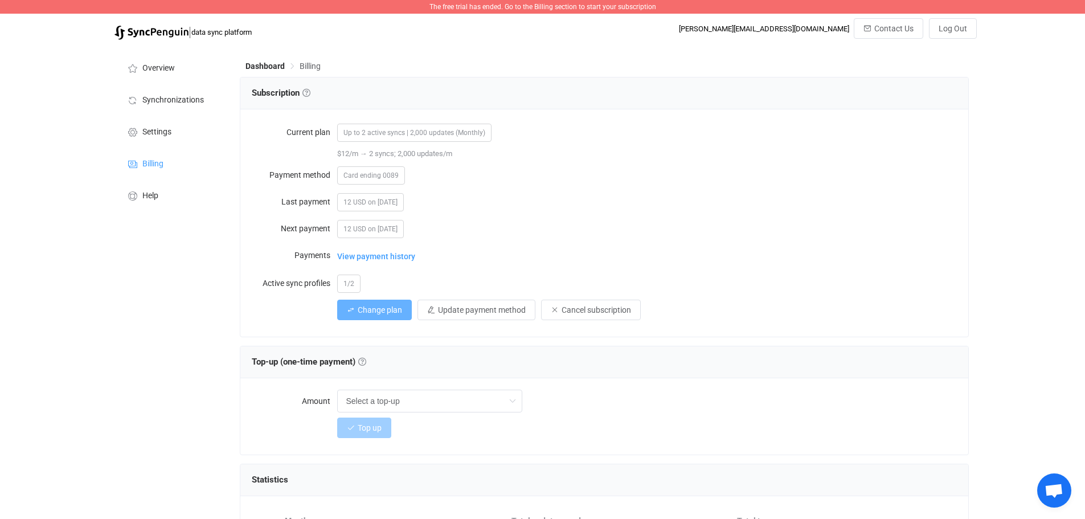
click at [379, 312] on span "Change plan" at bounding box center [380, 309] width 44 height 9
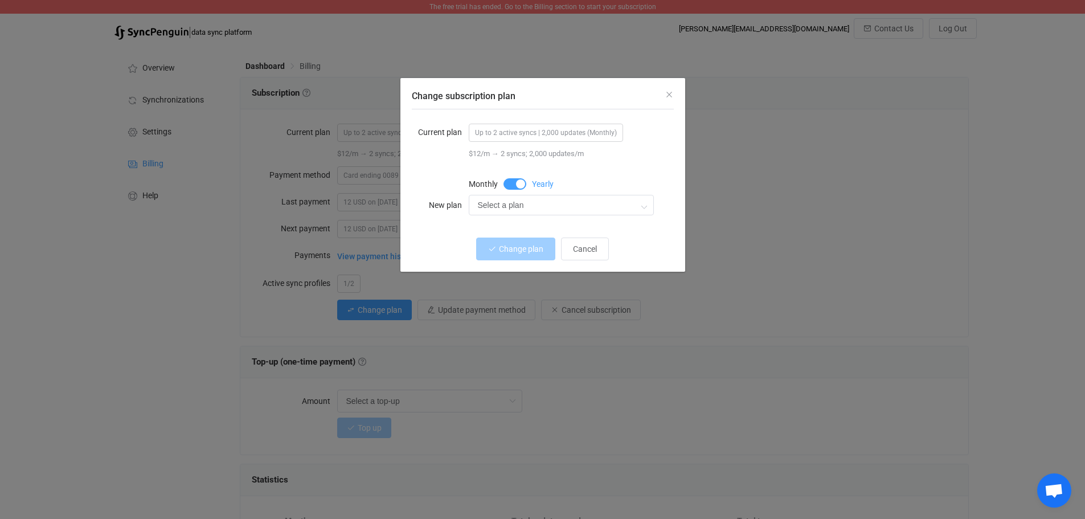
click at [508, 182] on span "Change subscription plan" at bounding box center [514, 183] width 23 height 11
click at [536, 203] on input "Select a plan" at bounding box center [561, 205] width 185 height 21
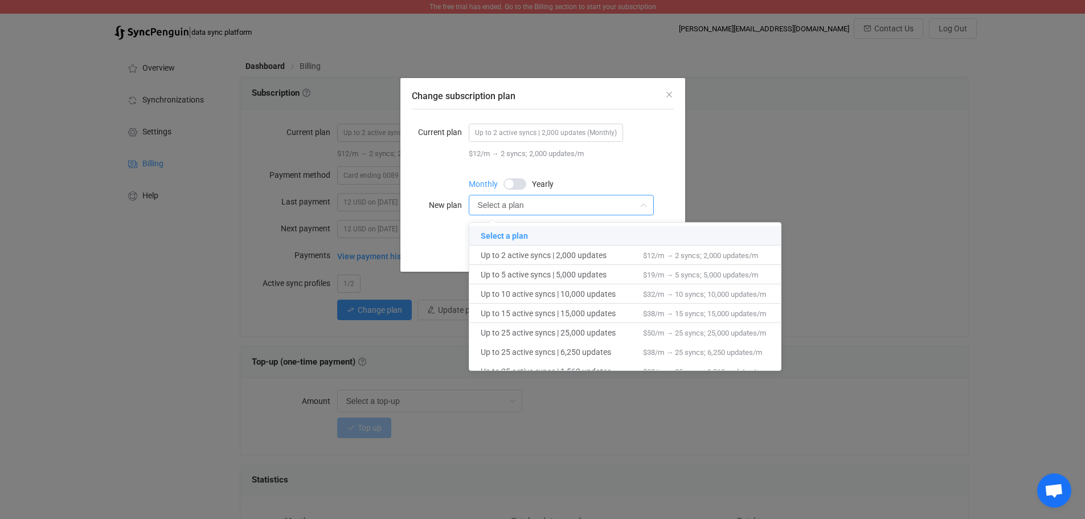
click at [649, 152] on div "$12/m → 2 syncs; 2,000 updates/m" at bounding box center [571, 154] width 205 height 12
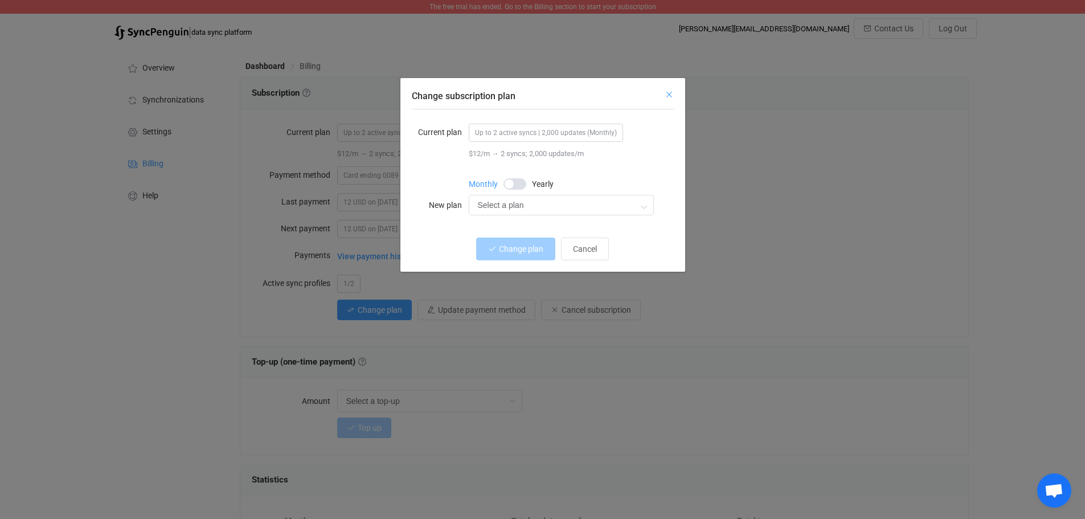
click at [668, 95] on icon "Close" at bounding box center [669, 94] width 9 height 9
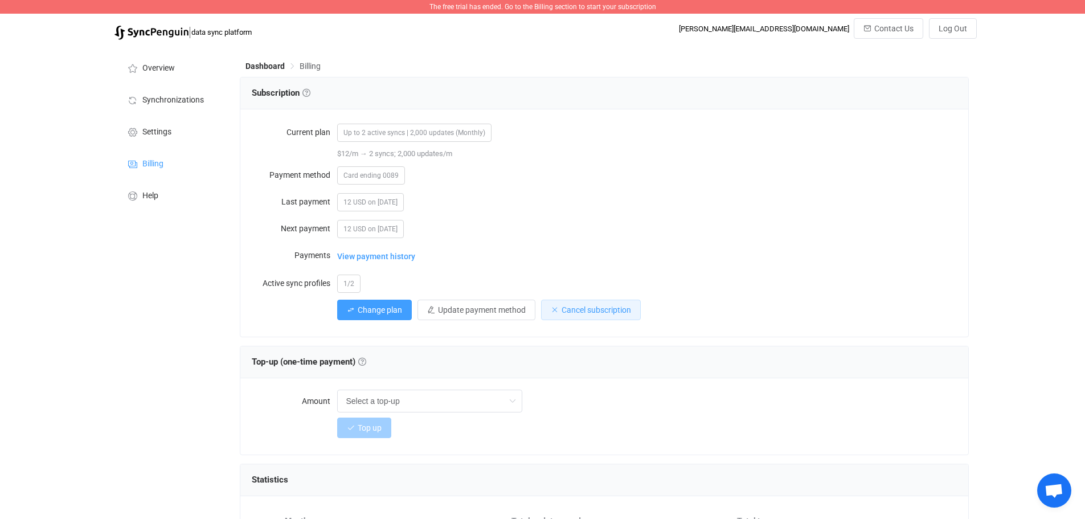
click at [598, 310] on span "Cancel subscription" at bounding box center [596, 309] width 69 height 9
click at [657, 366] on span "Confirm" at bounding box center [657, 369] width 24 height 8
click at [384, 175] on span "Card ending 0089" at bounding box center [371, 175] width 68 height 18
click at [159, 37] on img at bounding box center [151, 33] width 74 height 14
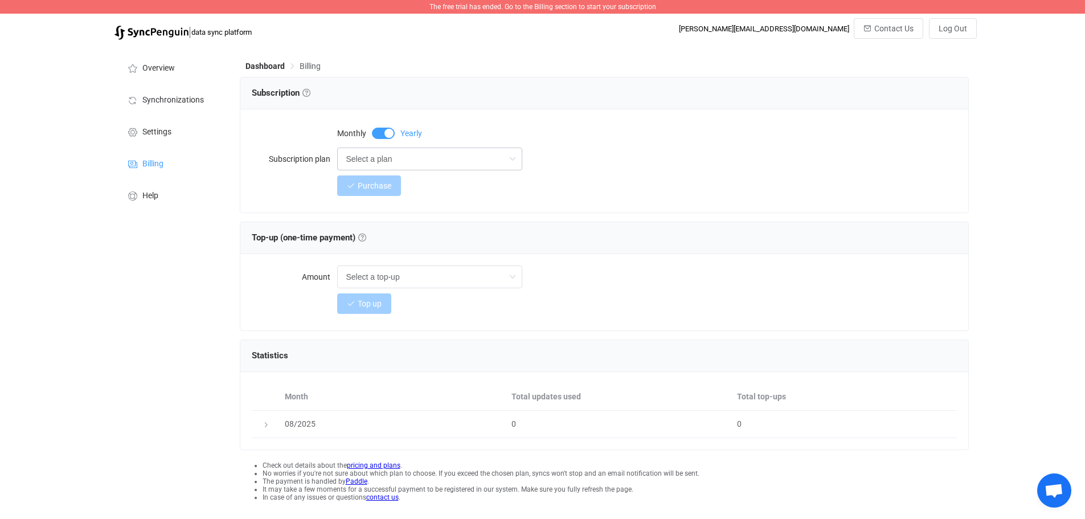
click at [506, 158] on icon at bounding box center [512, 159] width 14 height 23
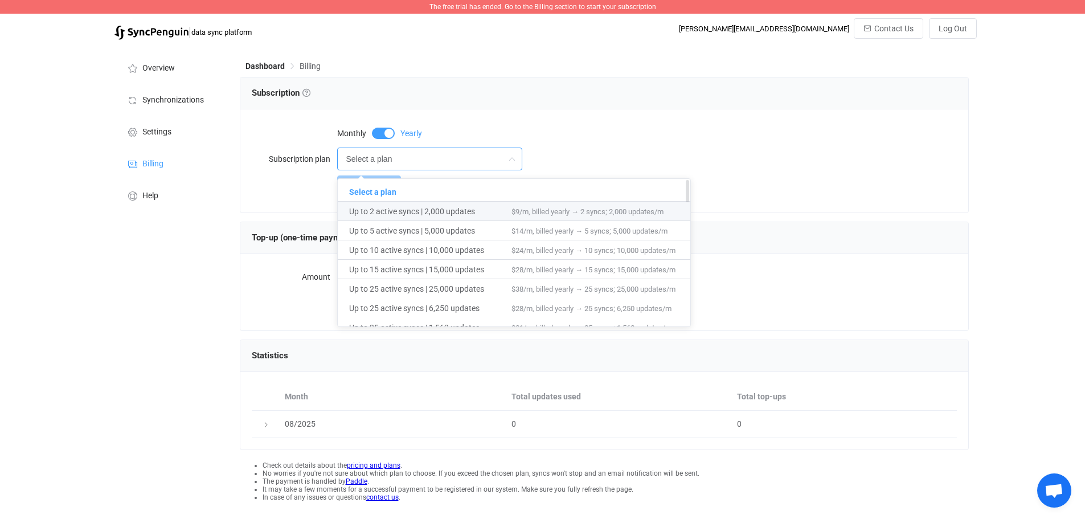
click at [460, 211] on span "Up to 2 active syncs | 2,000 updates" at bounding box center [430, 211] width 162 height 19
type input "Up to 2 active syncs | 2,000 updates"
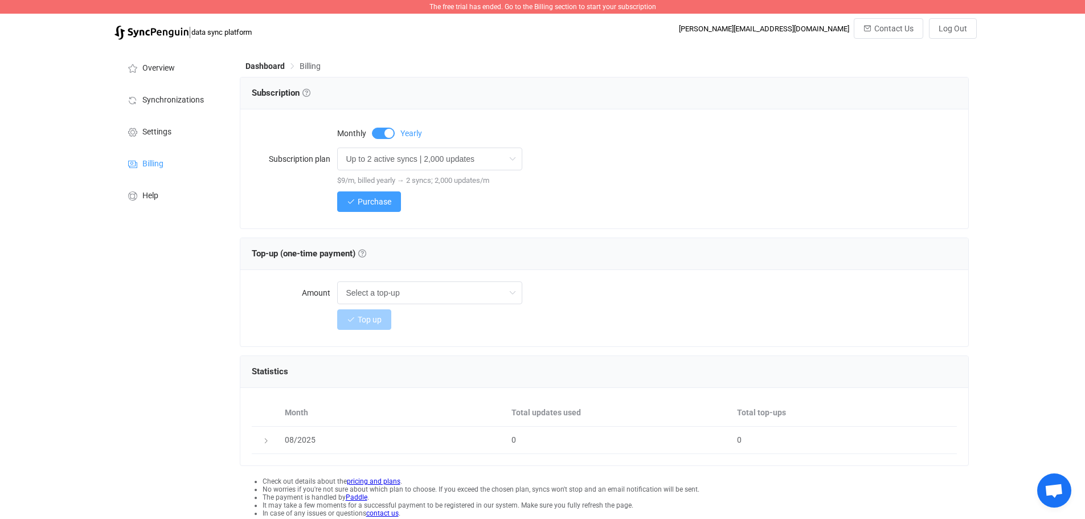
click at [374, 132] on span at bounding box center [383, 133] width 23 height 11
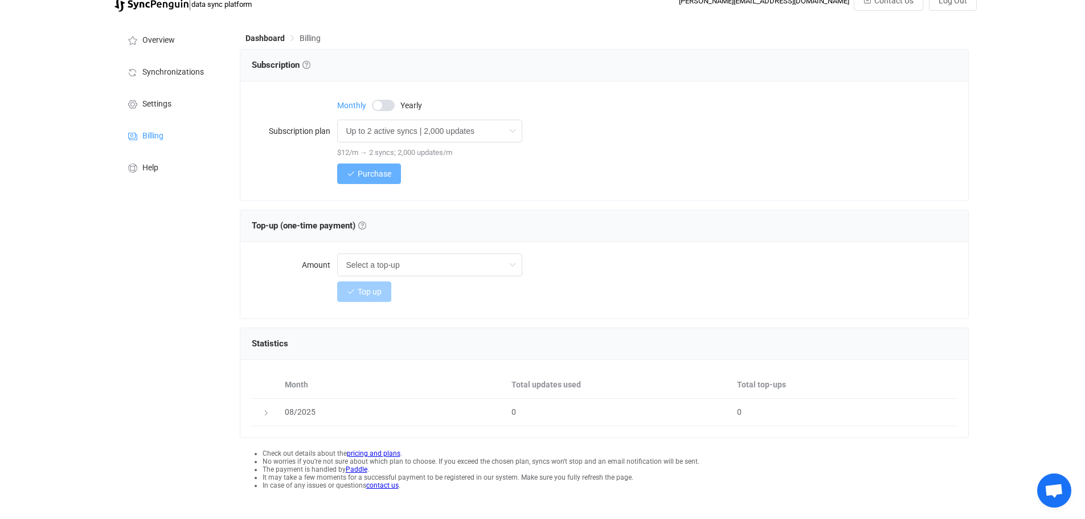
scroll to position [43, 0]
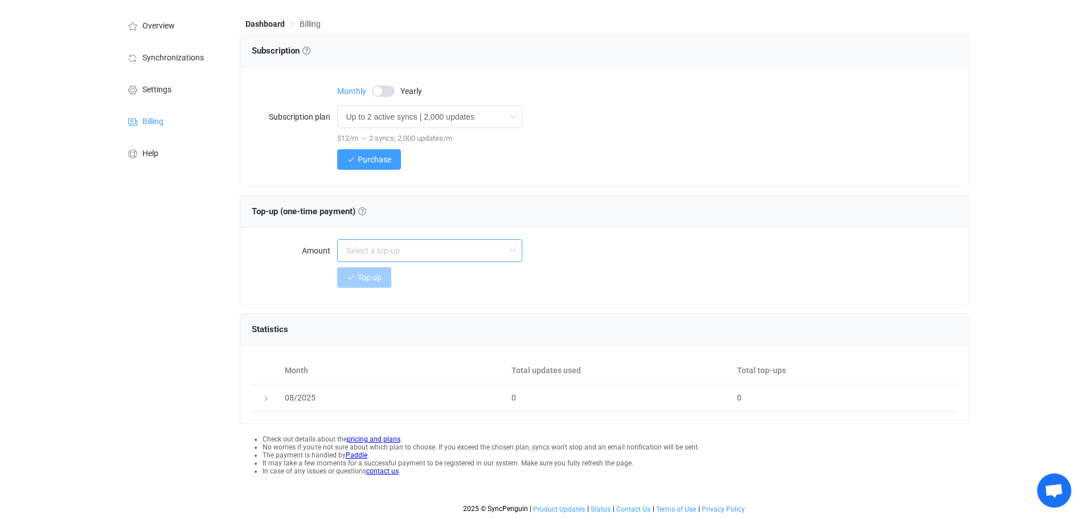
click at [394, 253] on input "text" at bounding box center [429, 250] width 185 height 23
type input "Select a top-up"
click at [394, 253] on input "Select a top-up" at bounding box center [429, 250] width 185 height 23
click at [395, 302] on span "+1,250 updates → $12" at bounding box center [389, 302] width 80 height 9
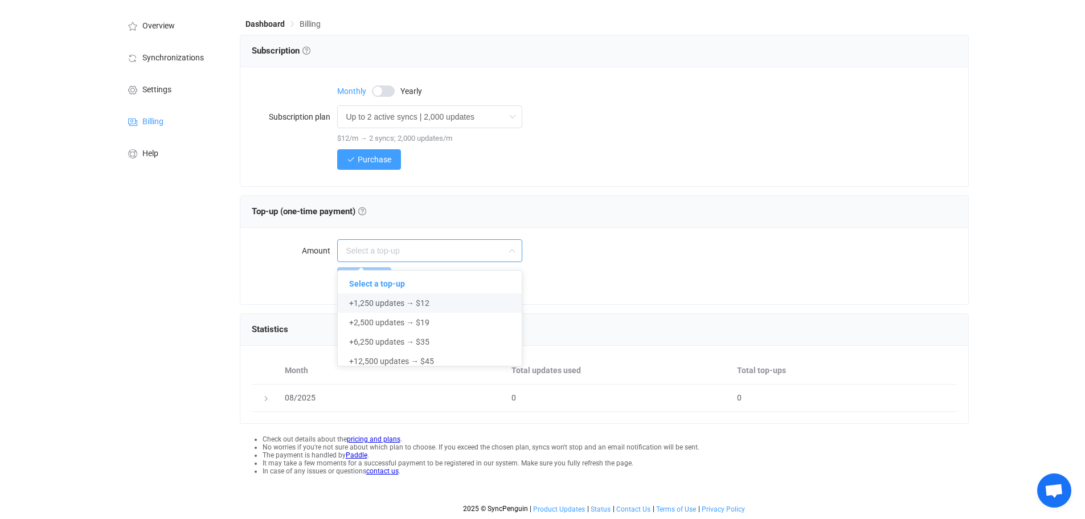
type input "+1,250 updates → $12"
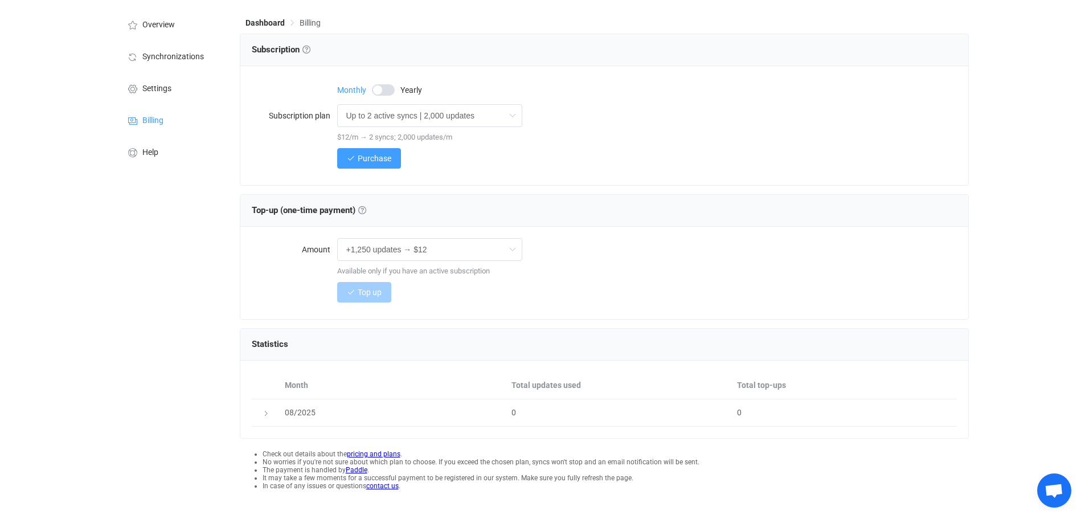
click at [546, 223] on div "Top-up (one-time payment) Top-up (one-time payment) Get additional sync updates…" at bounding box center [604, 211] width 728 height 32
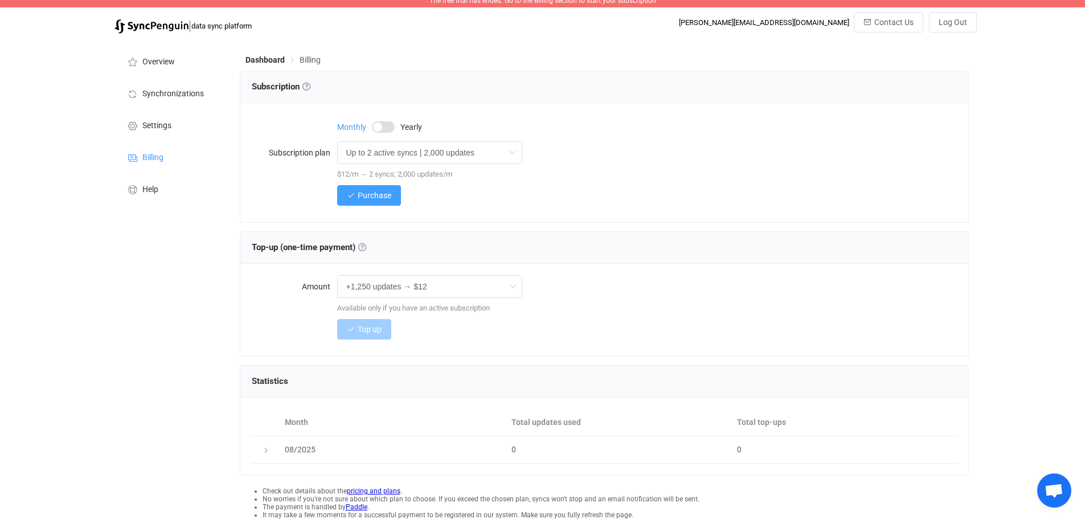
scroll to position [0, 0]
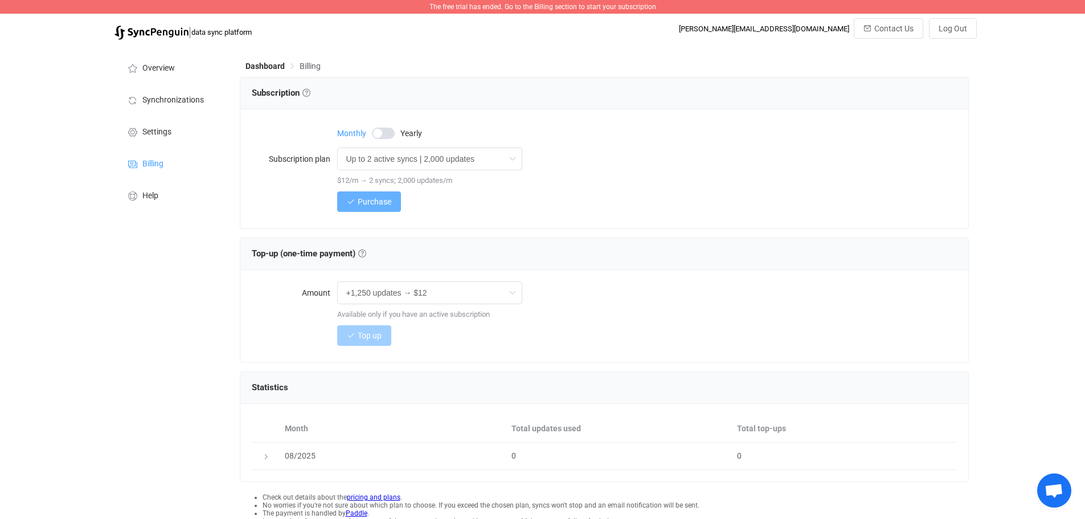
click at [373, 200] on span "Purchase" at bounding box center [375, 201] width 34 height 9
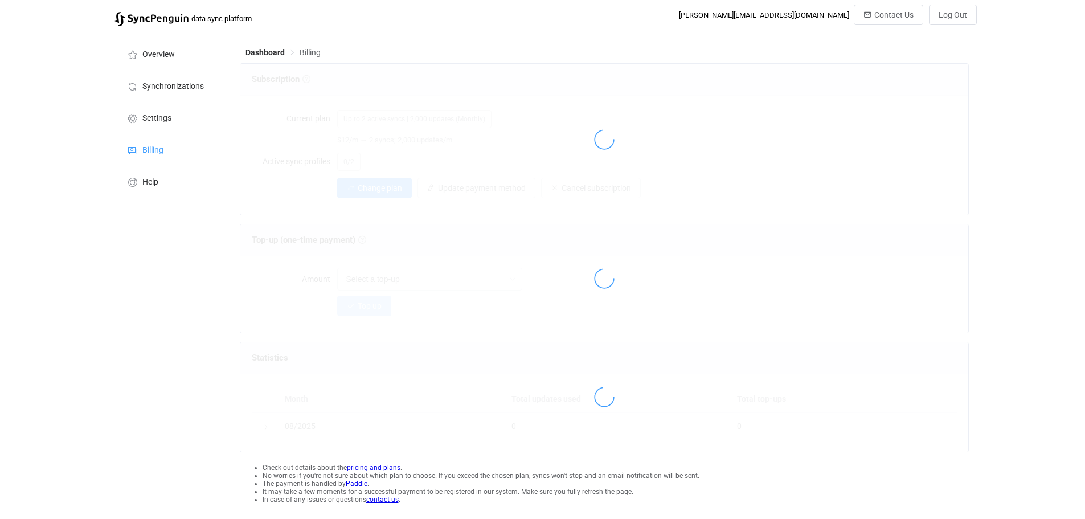
scroll to position [5, 0]
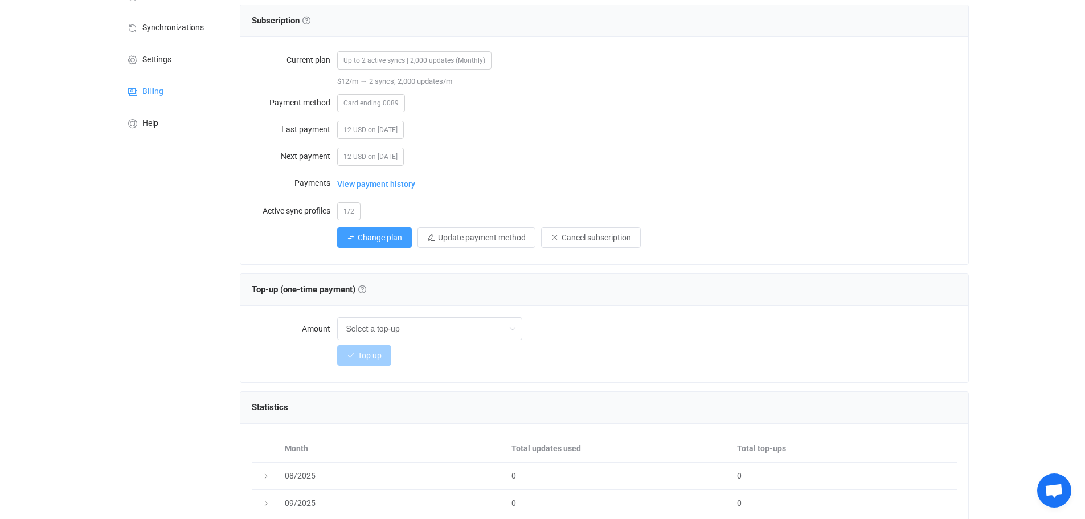
scroll to position [163, 0]
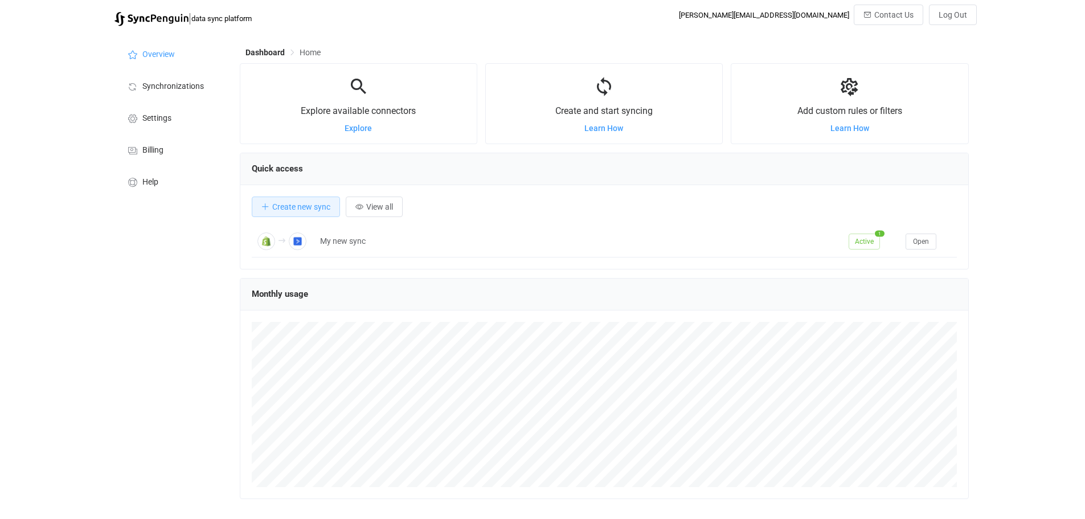
scroll to position [221, 729]
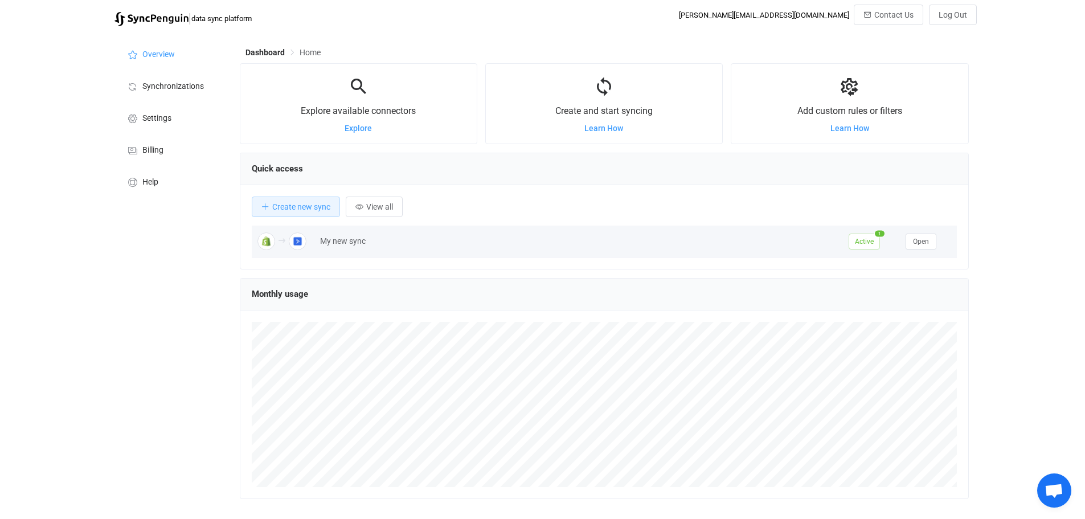
click at [521, 245] on div "My new sync" at bounding box center [578, 241] width 529 height 13
click at [918, 245] on span "Open" at bounding box center [921, 241] width 16 height 8
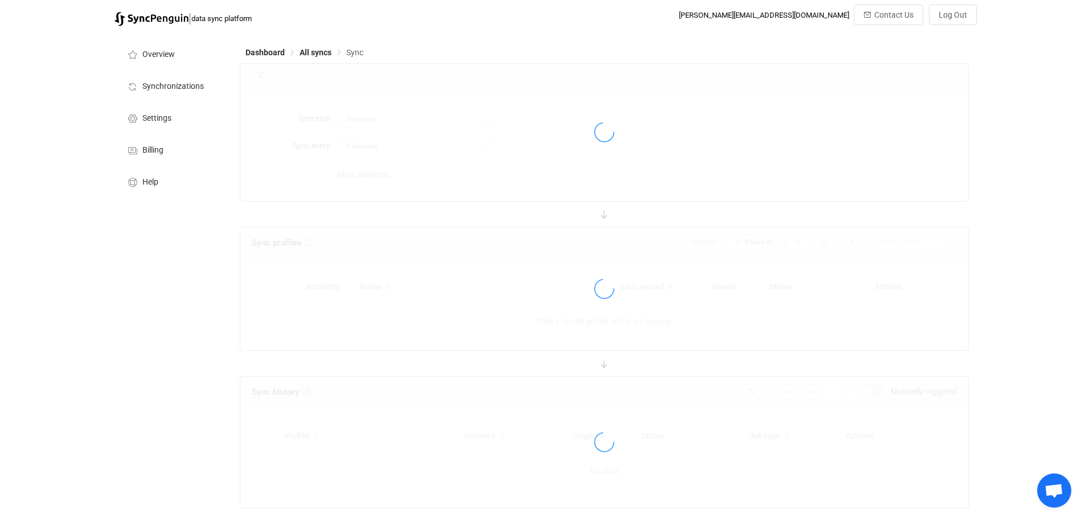
type input "Shopify → ActiveCampaign"
type input "10 minutes"
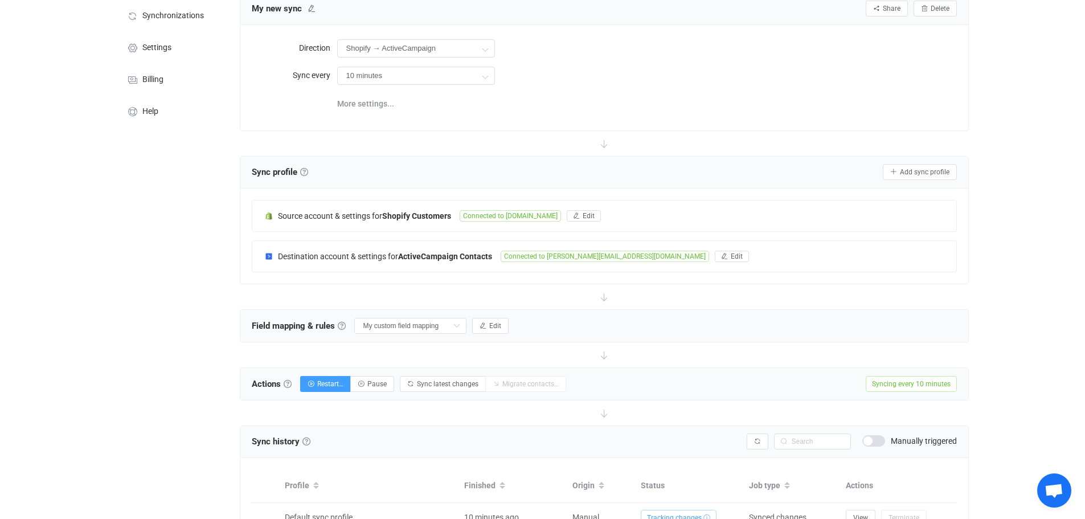
scroll to position [141, 0]
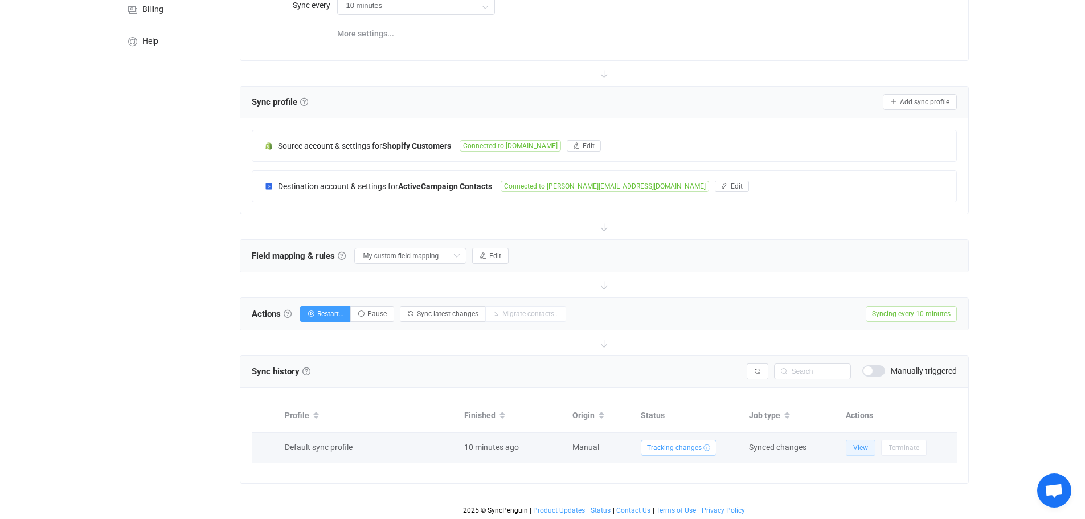
click at [858, 448] on span "View" at bounding box center [860, 448] width 15 height 8
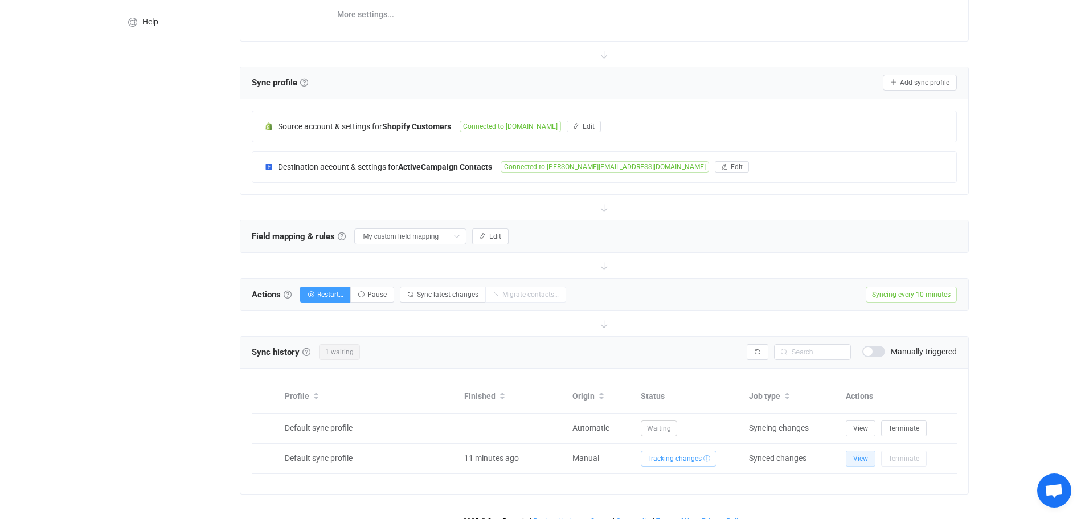
scroll to position [171, 0]
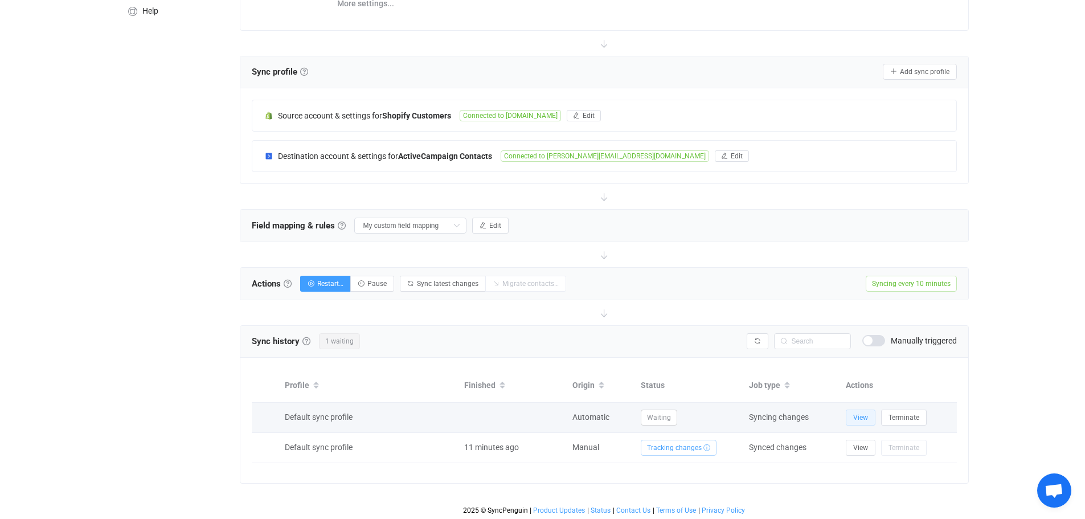
click at [869, 416] on button "View" at bounding box center [861, 418] width 30 height 16
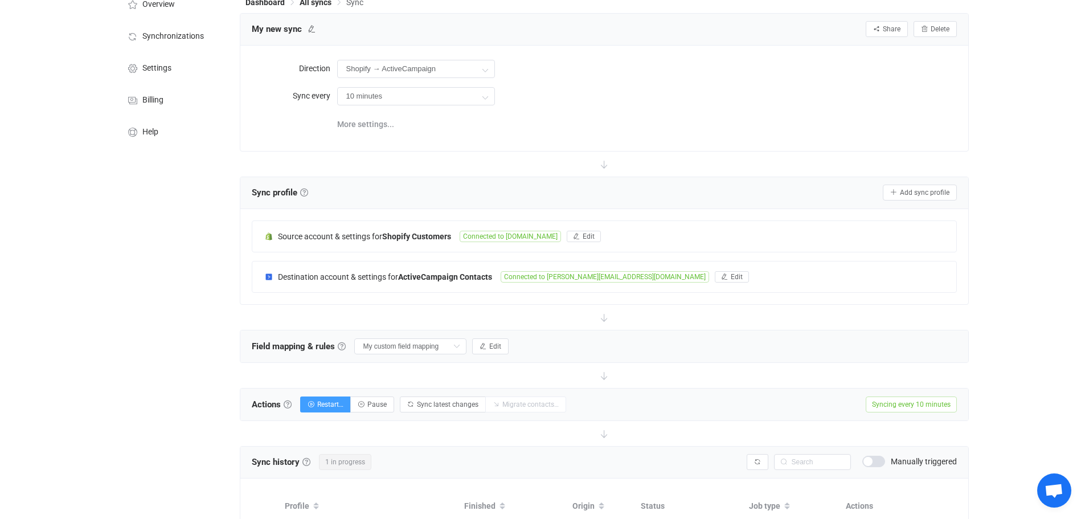
scroll to position [0, 0]
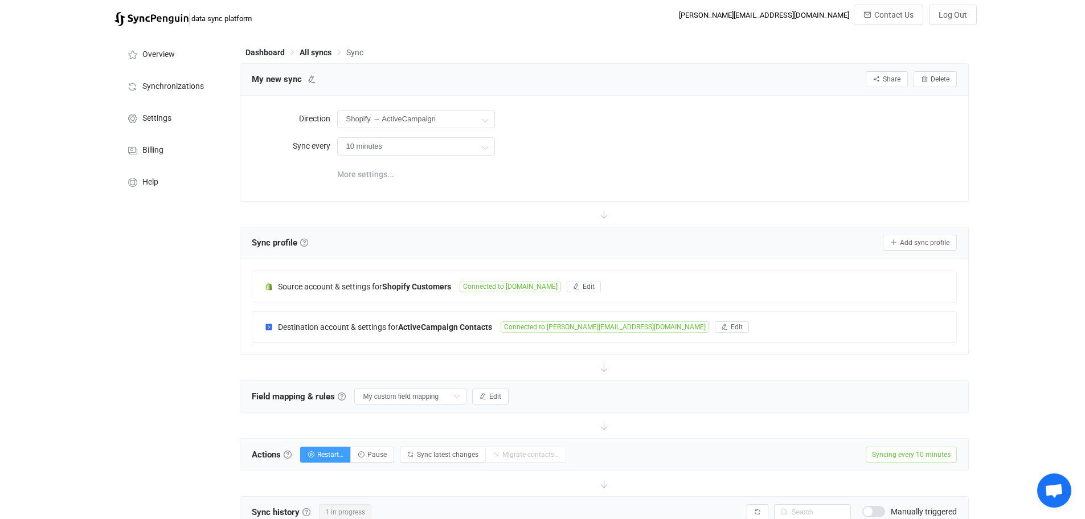
click at [354, 171] on span "More settings..." at bounding box center [365, 174] width 57 height 23
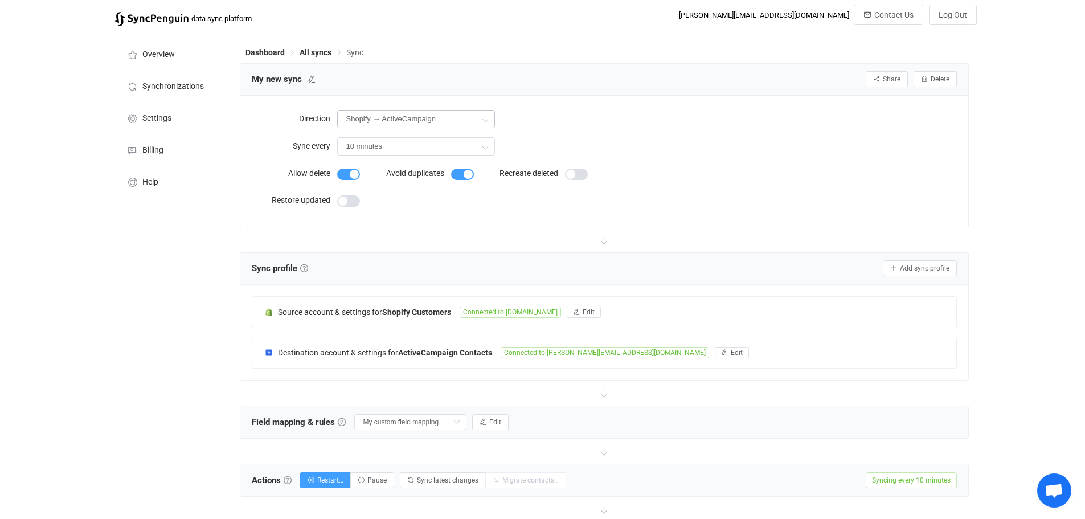
click at [480, 120] on icon at bounding box center [485, 119] width 14 height 23
click at [621, 118] on div "Shopify → ActiveCampaign" at bounding box center [647, 118] width 620 height 23
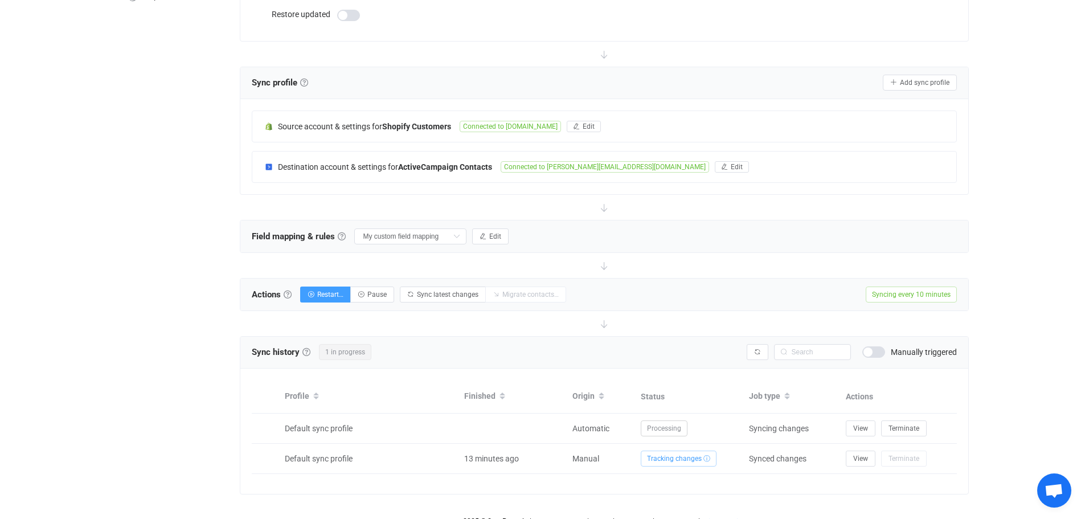
scroll to position [198, 0]
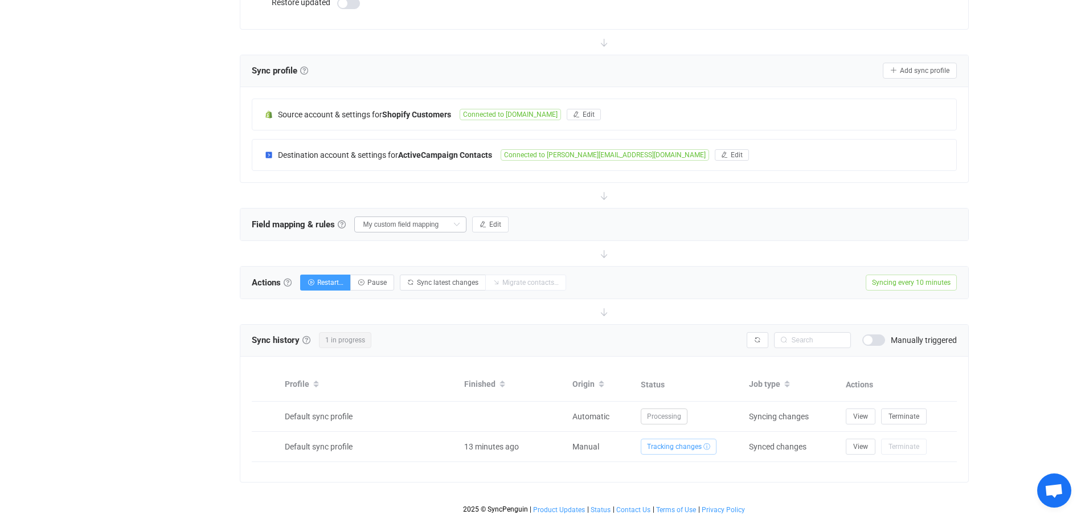
click at [456, 226] on icon at bounding box center [456, 224] width 14 height 16
click at [607, 217] on div "Field mapping & rules Field mapping & rules By default, all contacts of the con…" at bounding box center [604, 224] width 728 height 32
click at [761, 338] on button "button" at bounding box center [758, 340] width 22 height 16
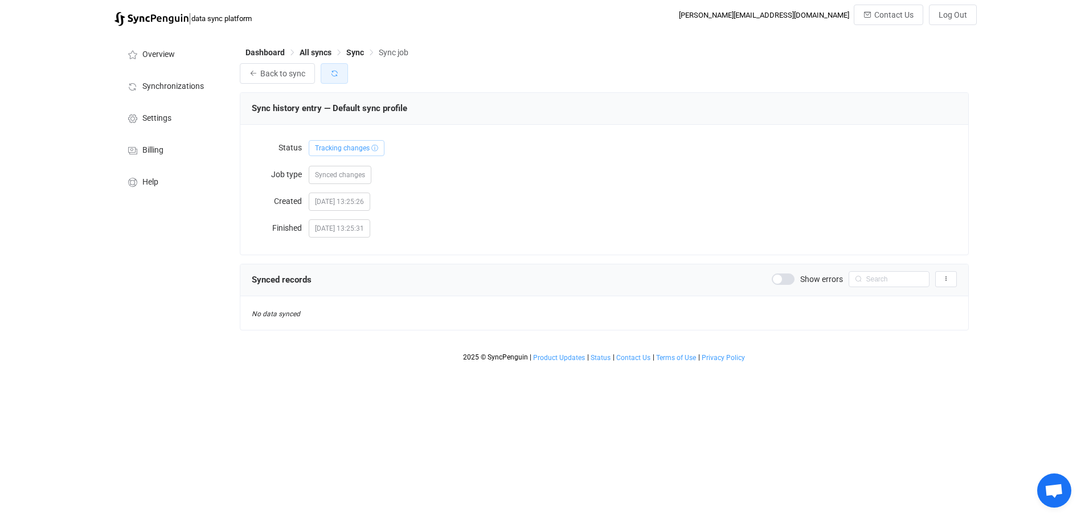
click at [330, 72] on icon "button" at bounding box center [334, 73] width 8 height 8
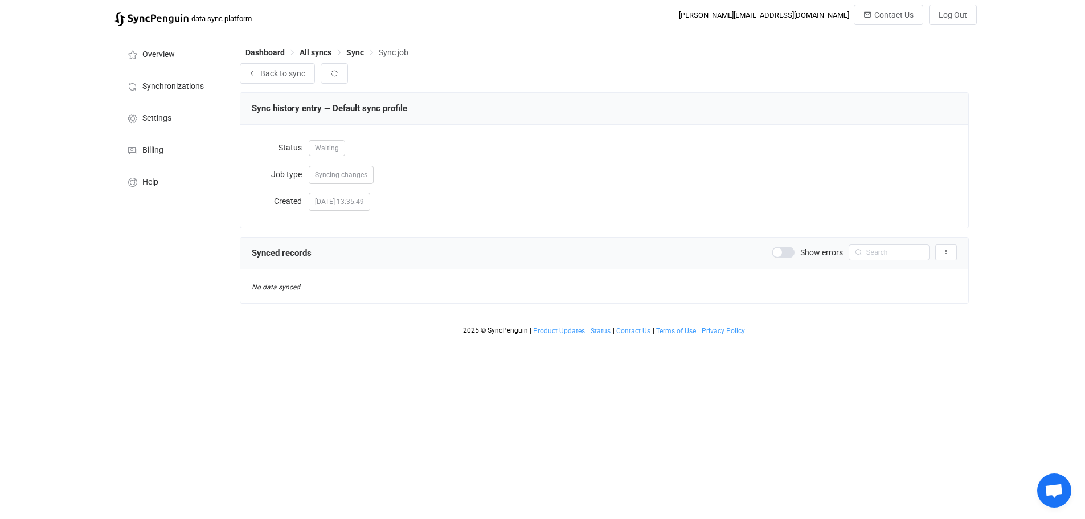
click at [794, 253] on span at bounding box center [783, 252] width 23 height 11
click at [330, 77] on icon "button" at bounding box center [334, 73] width 8 height 8
click at [335, 76] on icon "button" at bounding box center [334, 73] width 8 height 8
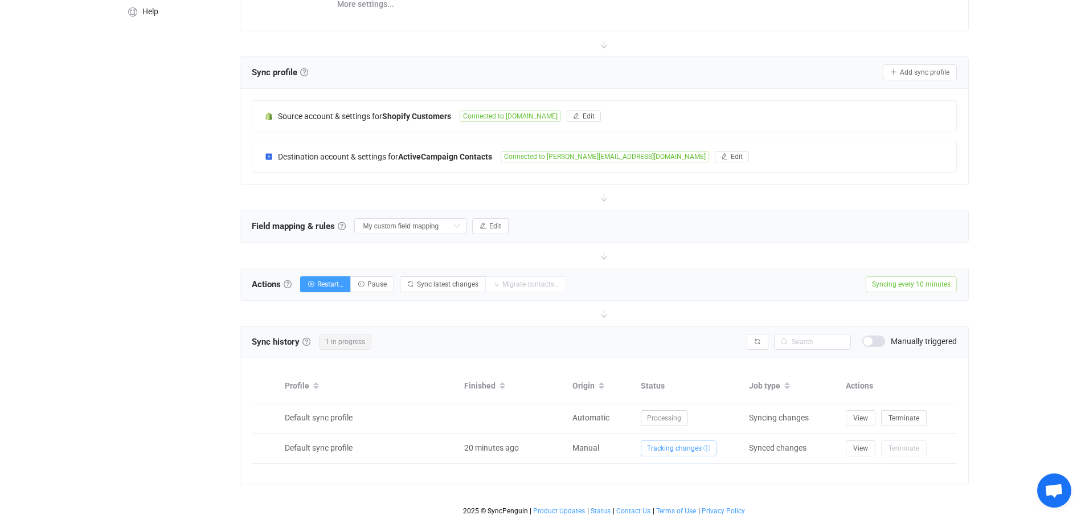
scroll to position [171, 0]
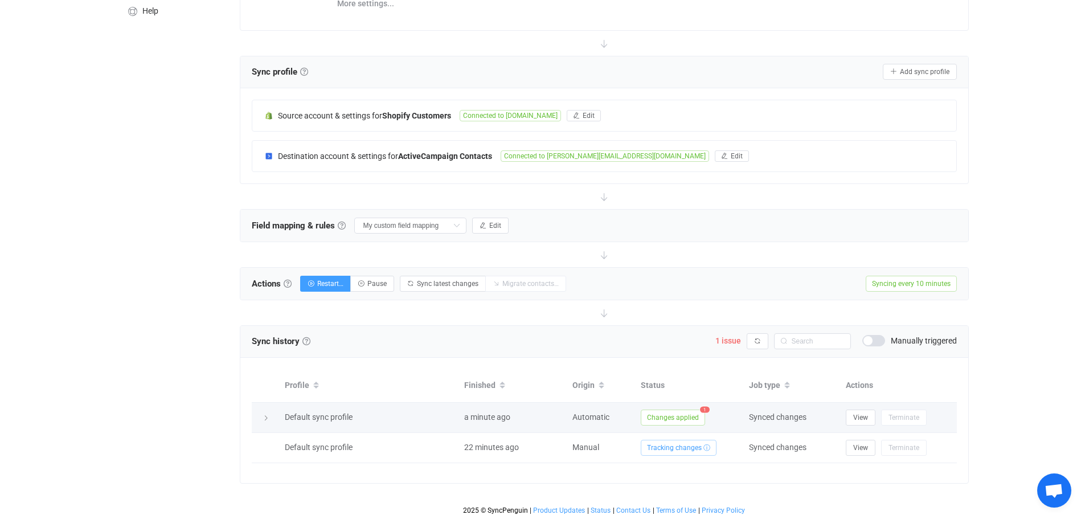
click at [678, 417] on span "Changes applied" at bounding box center [673, 418] width 64 height 16
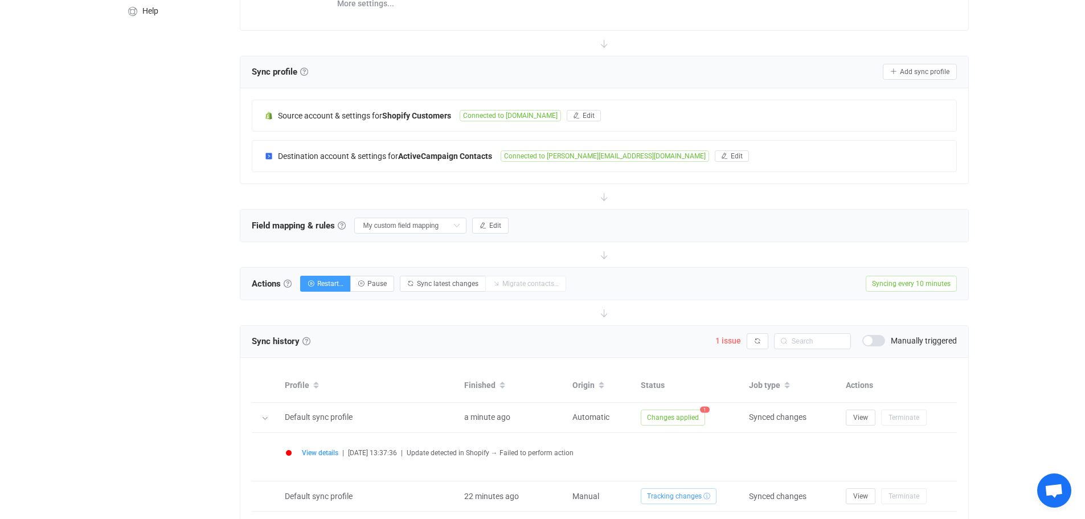
scroll to position [220, 0]
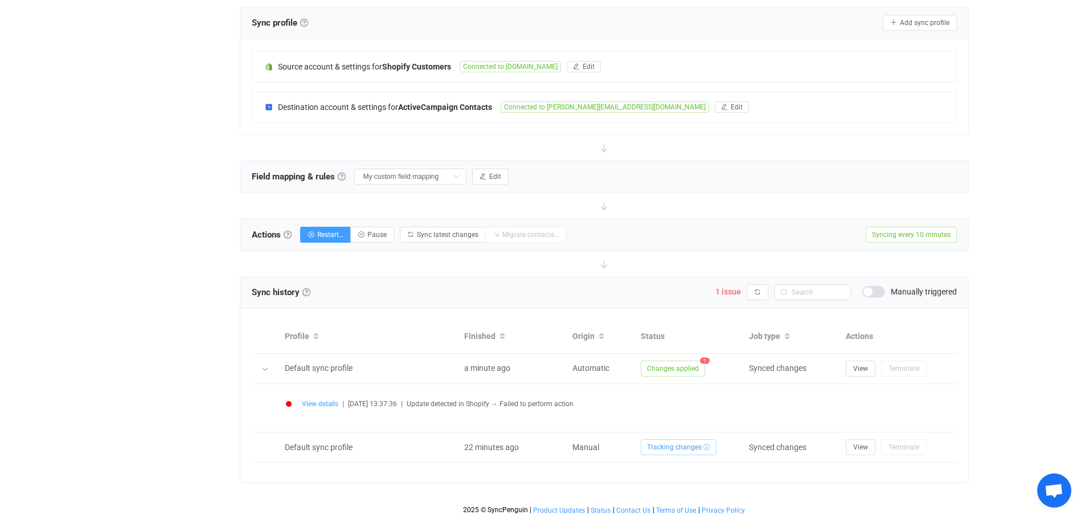
click at [316, 404] on span "View details" at bounding box center [320, 404] width 36 height 8
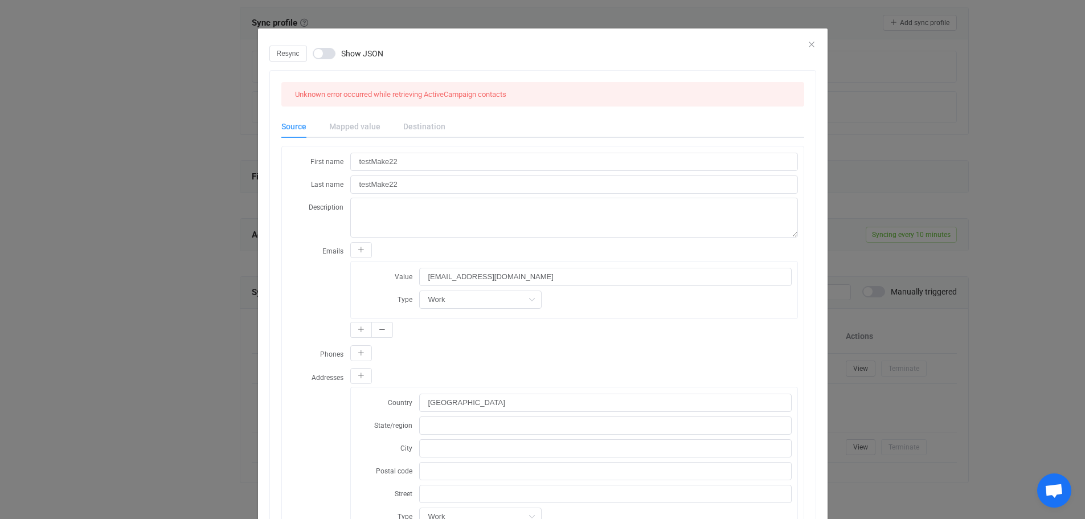
click at [359, 125] on div "Mapped value" at bounding box center [355, 126] width 74 height 23
click at [412, 130] on div "Destination" at bounding box center [419, 126] width 54 height 23
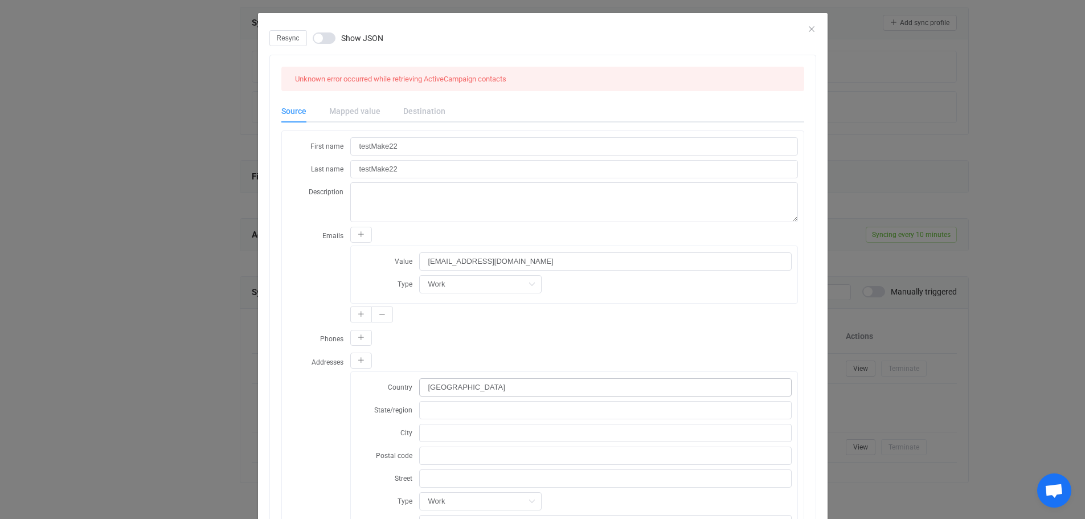
scroll to position [0, 0]
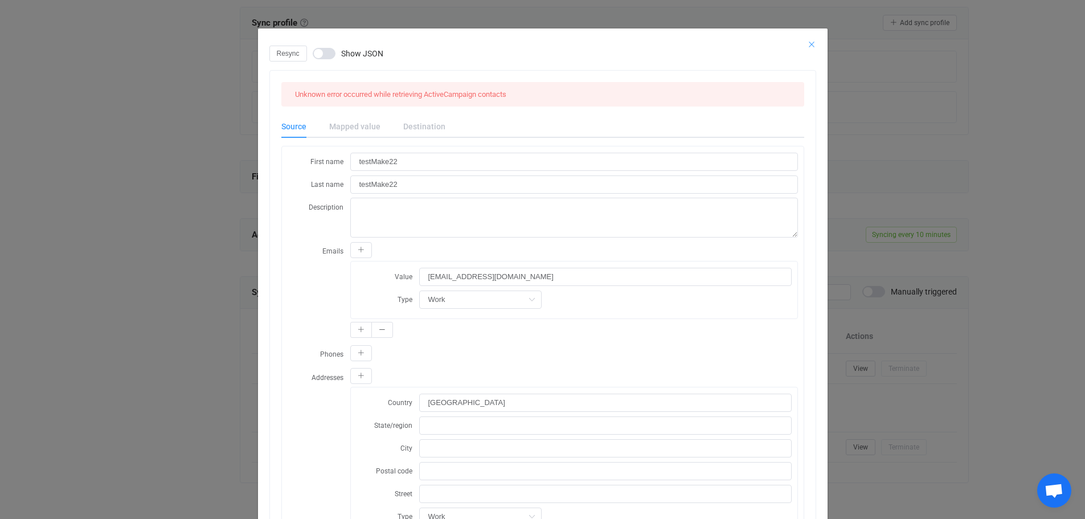
click at [808, 42] on icon "Close" at bounding box center [811, 44] width 9 height 9
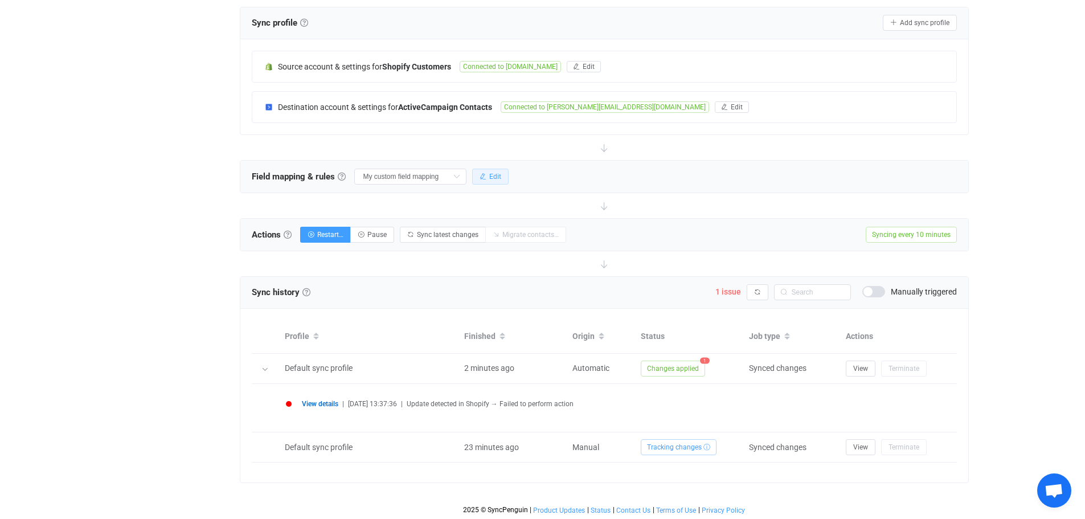
click at [487, 177] on button "Edit" at bounding box center [490, 177] width 36 height 16
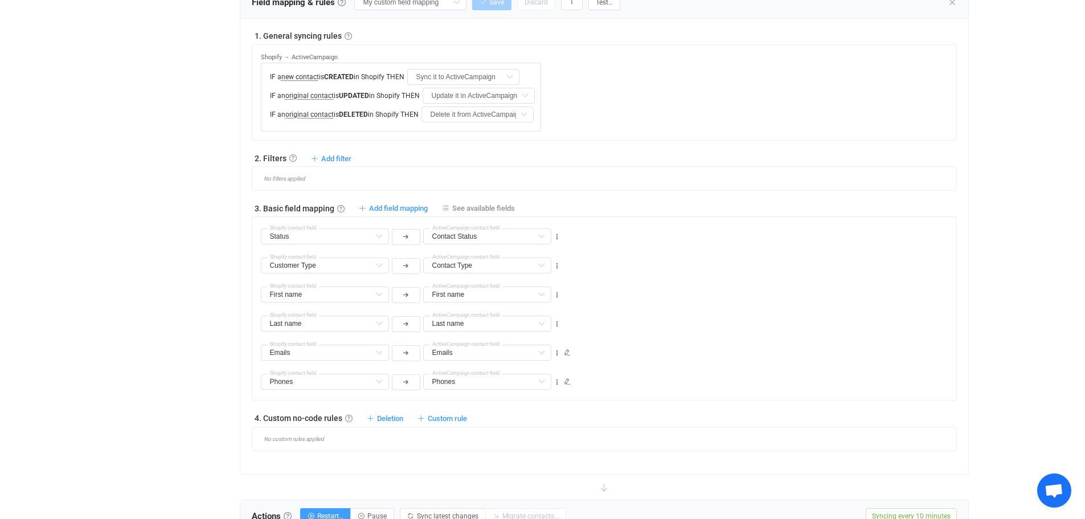
scroll to position [448, 0]
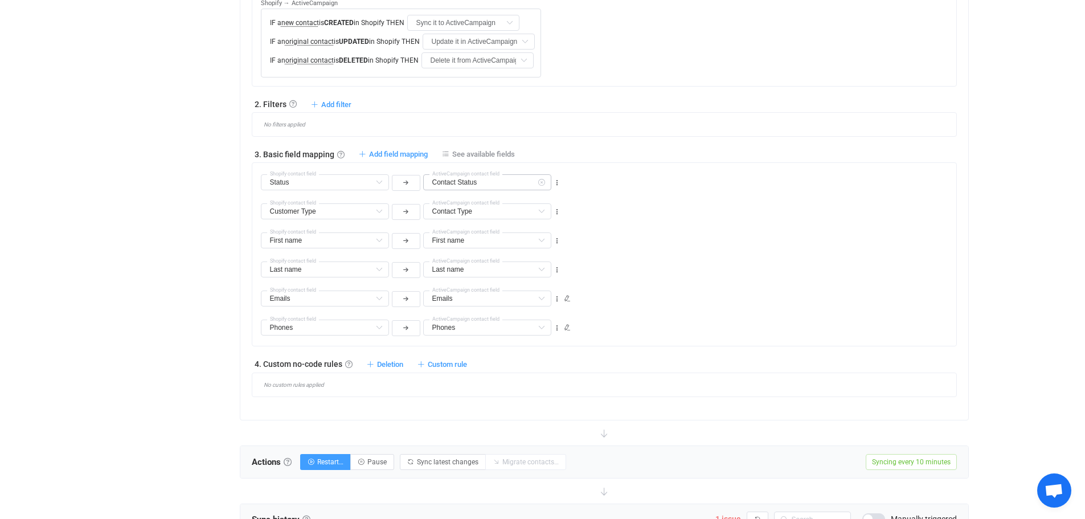
click at [542, 182] on icon at bounding box center [541, 182] width 14 height 16
click at [541, 182] on icon at bounding box center [541, 182] width 14 height 16
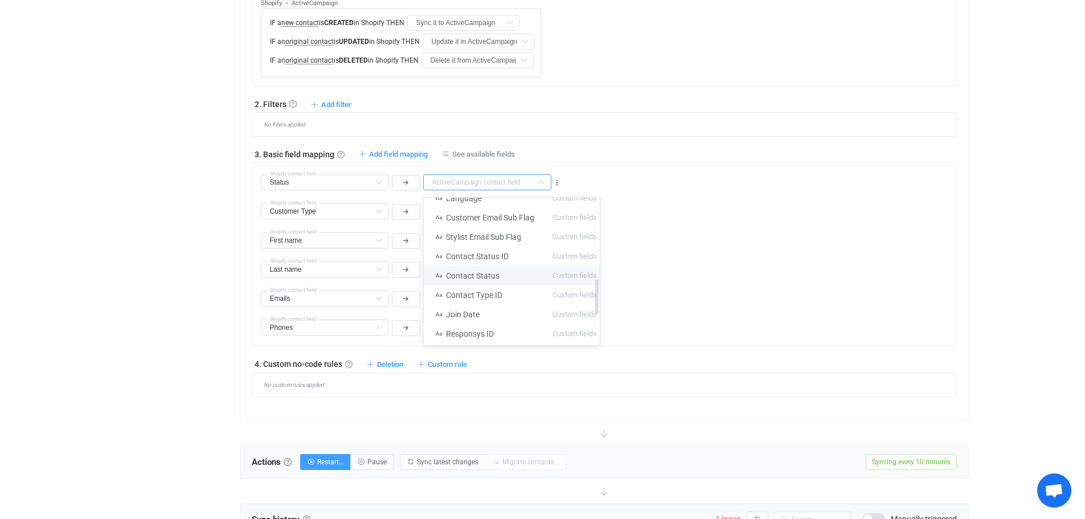
click at [512, 271] on li "Contact Status Custom fields" at bounding box center [516, 275] width 185 height 19
type input "Contact Status"
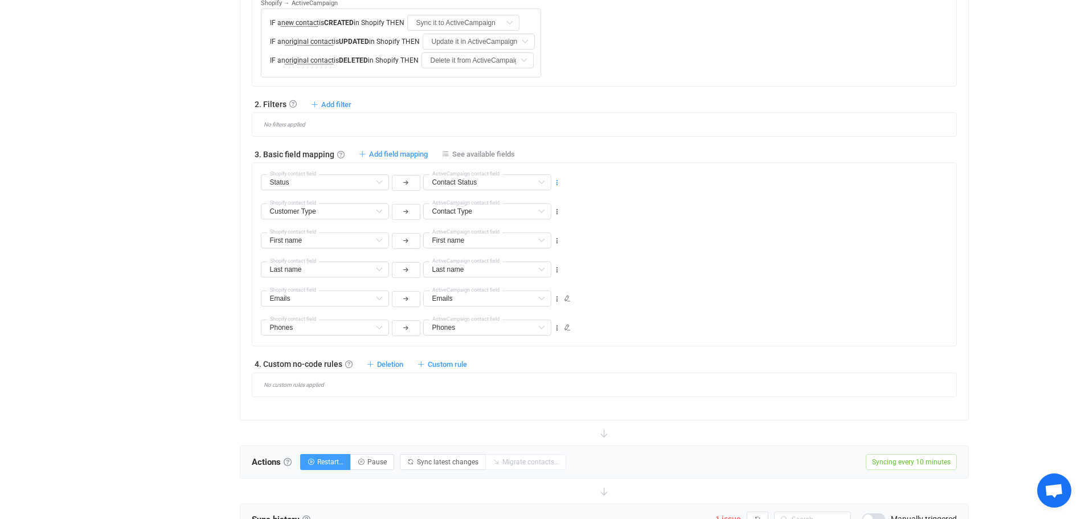
click at [556, 185] on icon at bounding box center [557, 183] width 8 height 8
click at [557, 212] on icon at bounding box center [557, 212] width 8 height 8
click at [406, 183] on icon "button" at bounding box center [405, 182] width 5 height 6
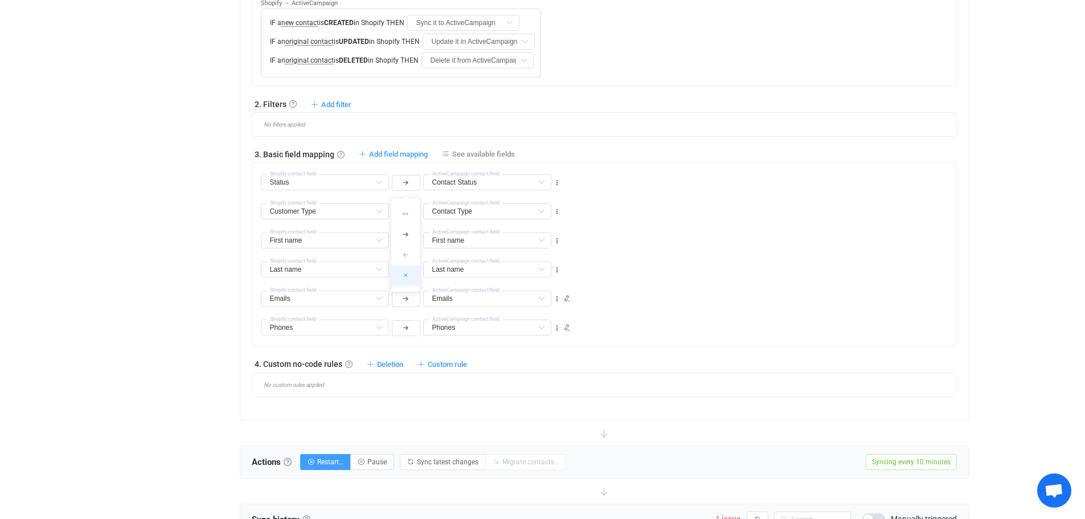
click at [406, 274] on icon at bounding box center [405, 275] width 3 height 6
click at [409, 182] on button "button" at bounding box center [406, 183] width 28 height 16
click at [410, 236] on li at bounding box center [405, 234] width 28 height 21
click at [410, 211] on button "button" at bounding box center [406, 212] width 28 height 16
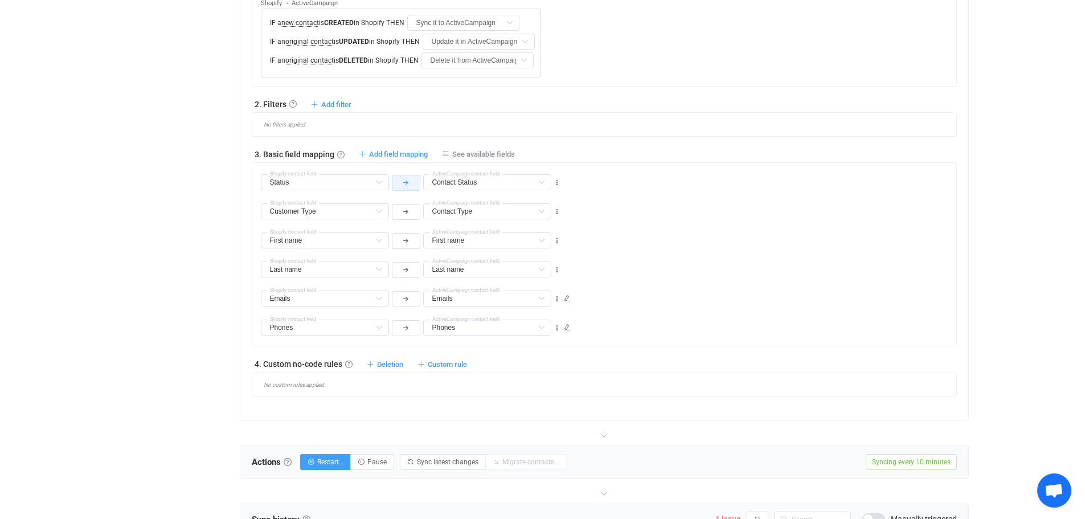
click at [411, 182] on button "button" at bounding box center [406, 183] width 28 height 16
click at [411, 183] on button "button" at bounding box center [406, 183] width 28 height 16
click at [379, 185] on icon at bounding box center [379, 182] width 14 height 16
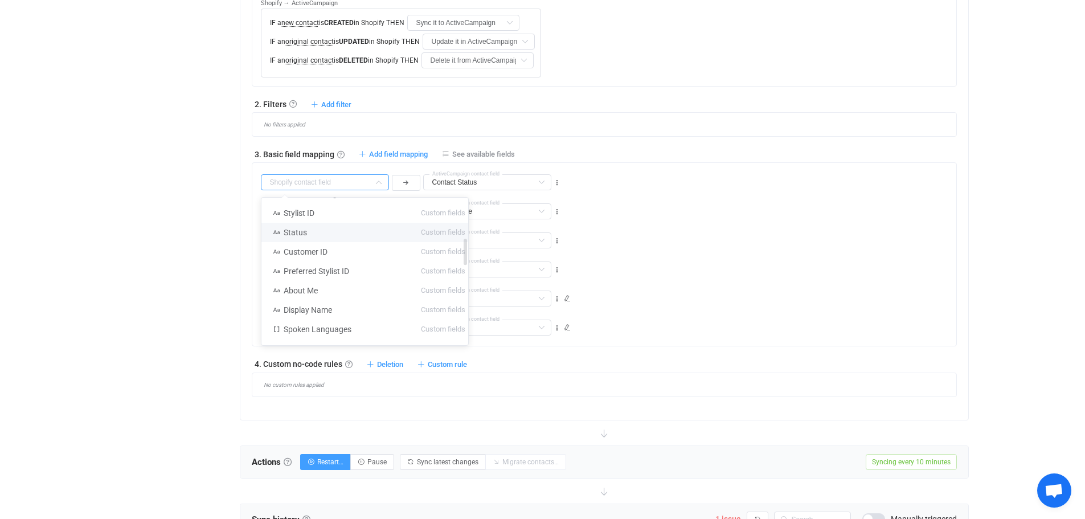
click at [317, 232] on li "Status Custom fields" at bounding box center [368, 232] width 215 height 19
type input "Status"
click at [693, 232] on div "First name First name Default field Description Default field Addresses → Count…" at bounding box center [608, 235] width 695 height 29
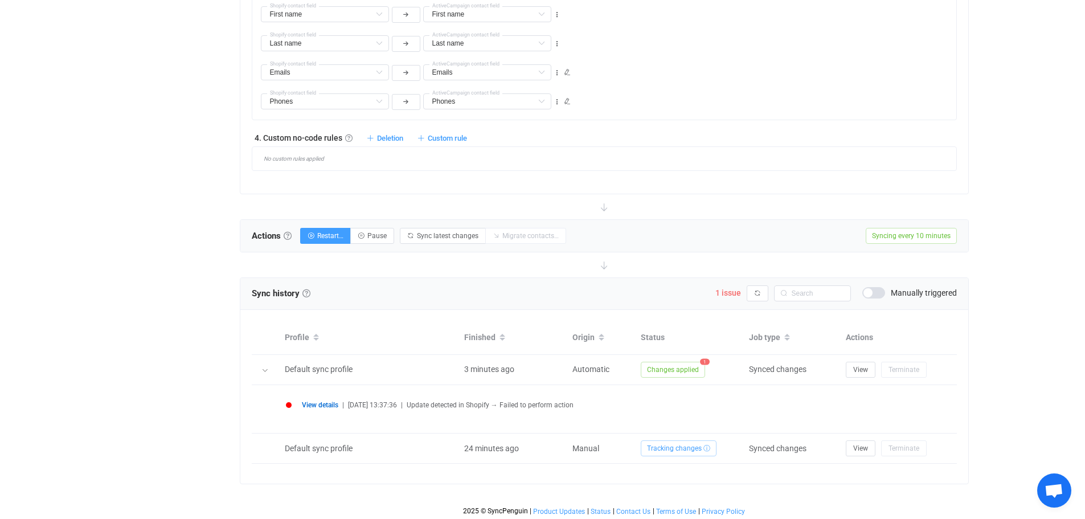
scroll to position [677, 0]
click at [752, 291] on button "button" at bounding box center [758, 291] width 22 height 16
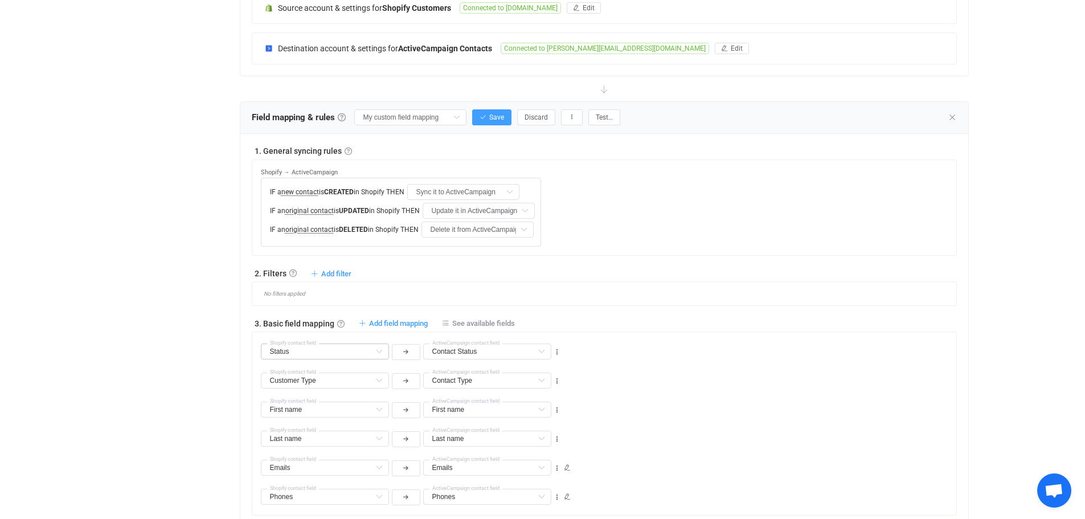
scroll to position [0, 0]
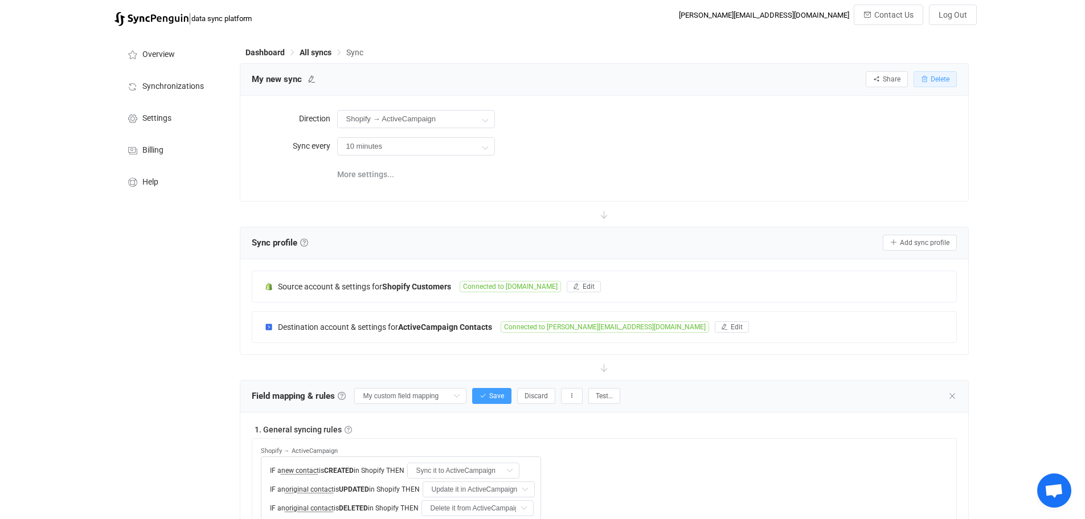
click at [938, 83] on span "Delete" at bounding box center [940, 79] width 19 height 8
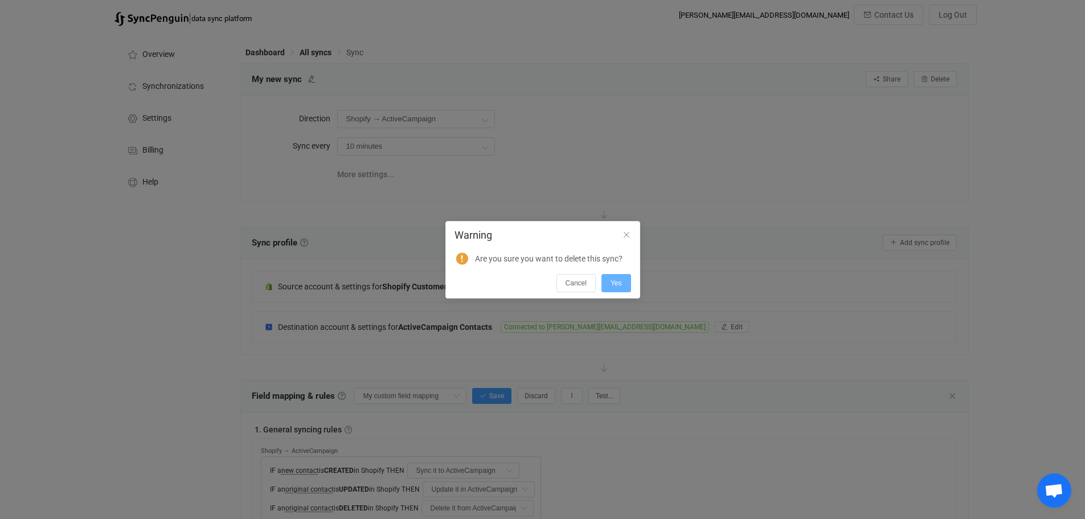
click at [619, 282] on span "Yes" at bounding box center [616, 283] width 11 height 8
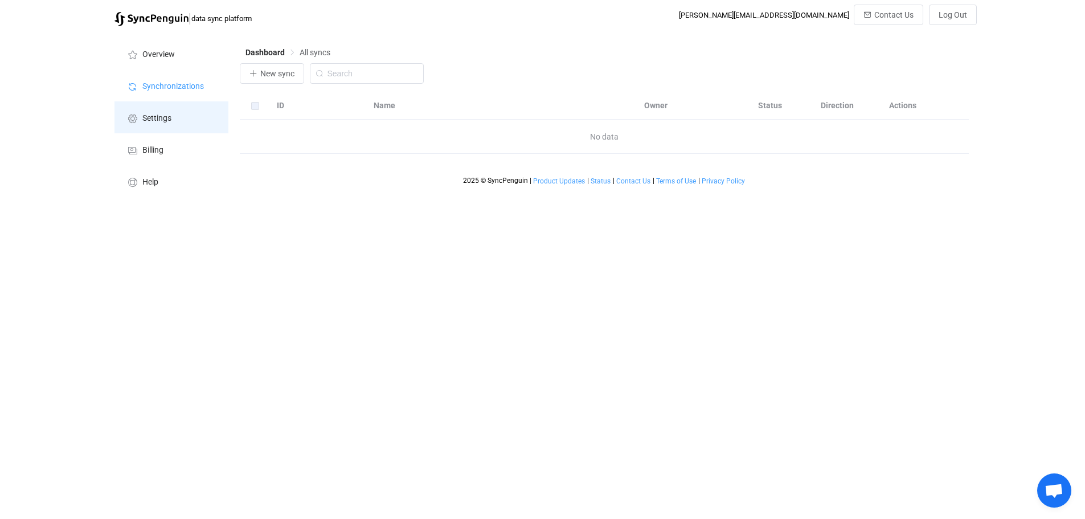
click at [165, 119] on span "Settings" at bounding box center [156, 118] width 29 height 9
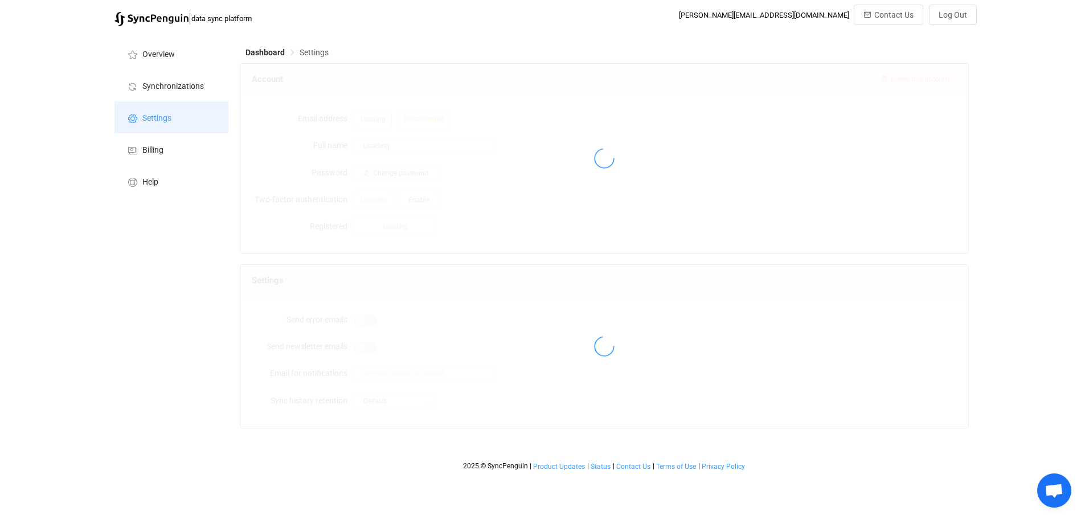
type input "CSDev"
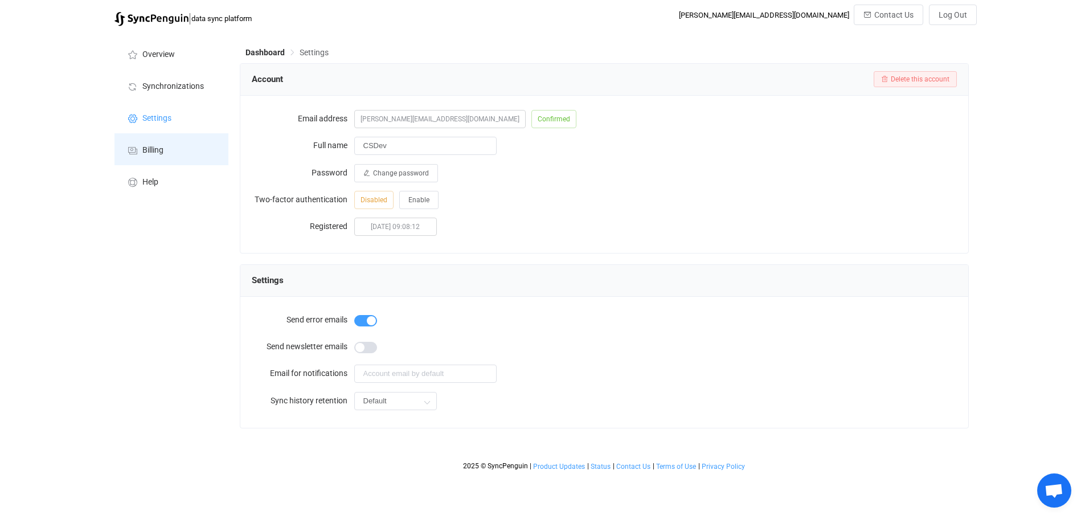
click at [163, 154] on span "Billing" at bounding box center [152, 150] width 21 height 9
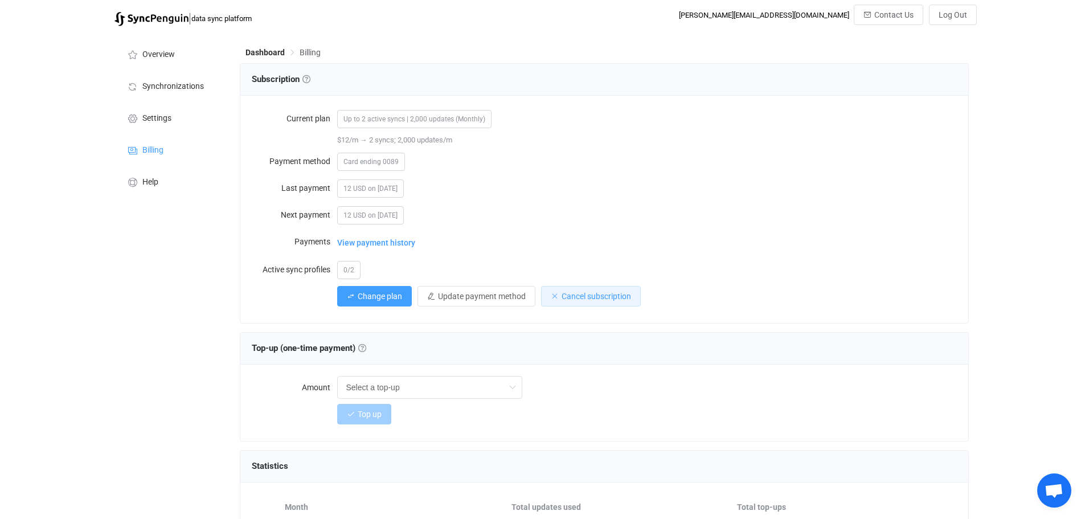
click at [575, 300] on button "Cancel subscription" at bounding box center [591, 296] width 100 height 21
click at [652, 359] on button "Confirm" at bounding box center [657, 355] width 39 height 16
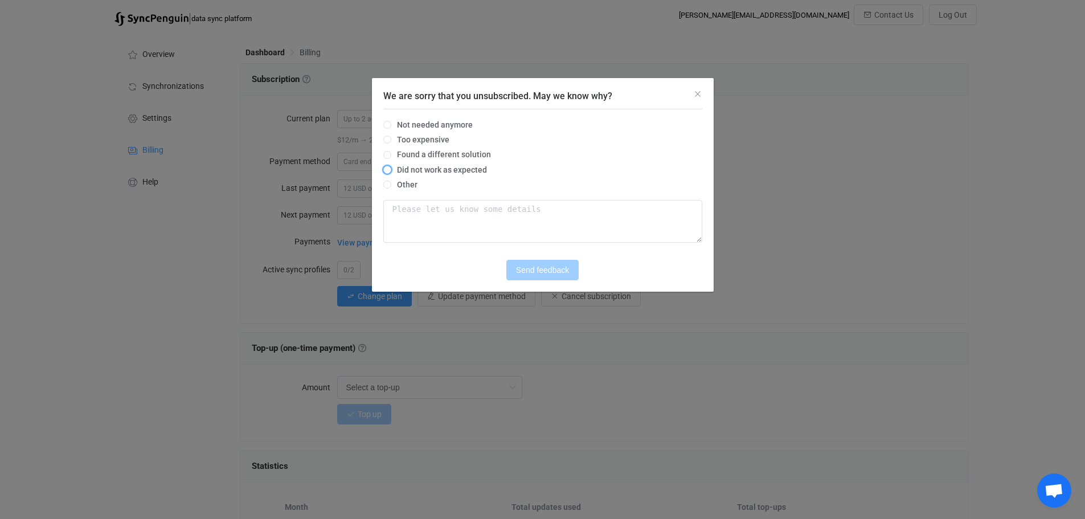
click at [424, 172] on span "Did not work as expected" at bounding box center [439, 169] width 96 height 9
click at [391, 172] on input "Did not work as expected" at bounding box center [387, 170] width 8 height 9
radio input "true"
click at [545, 275] on span "Send feedback" at bounding box center [542, 269] width 53 height 9
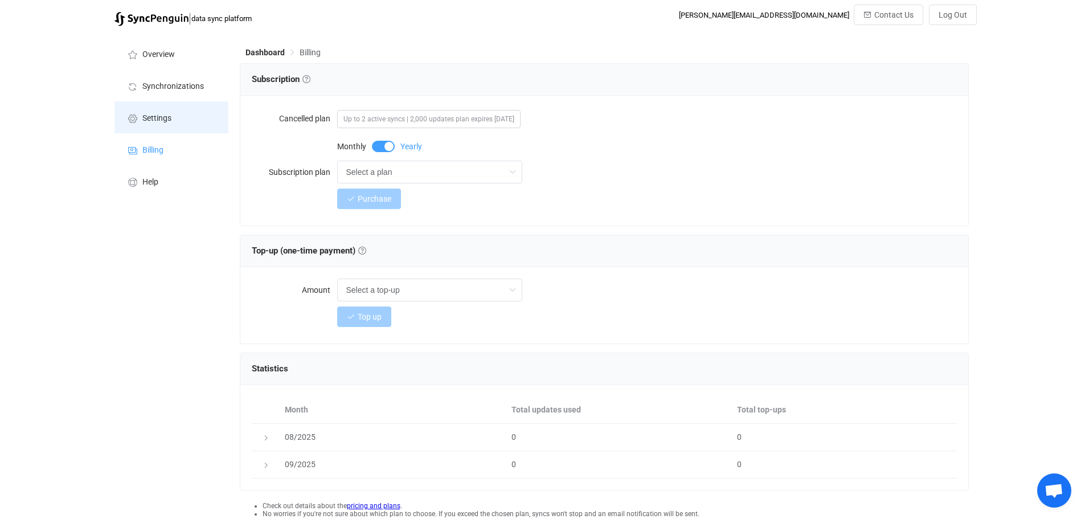
click at [161, 123] on li "Settings" at bounding box center [171, 117] width 114 height 32
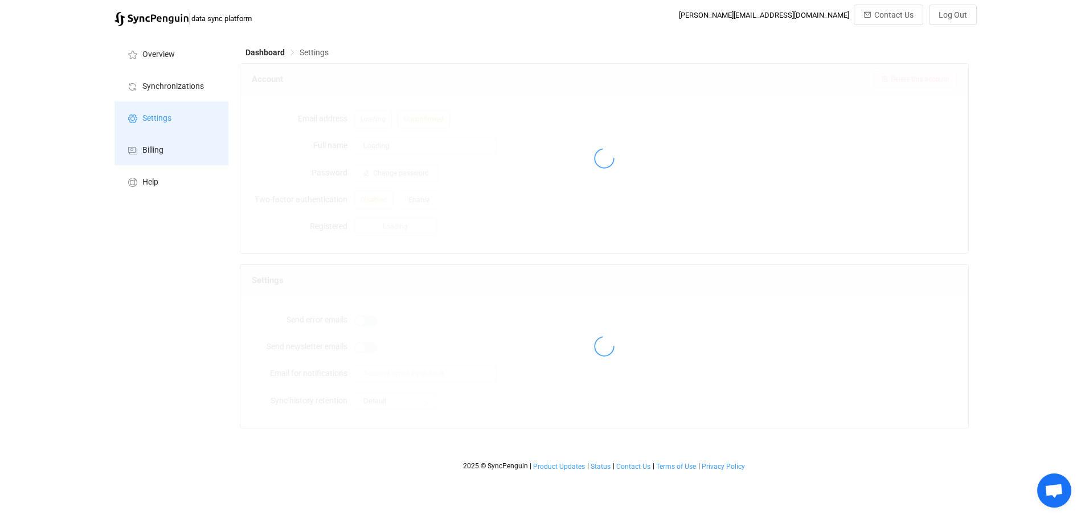
type input "CSDev"
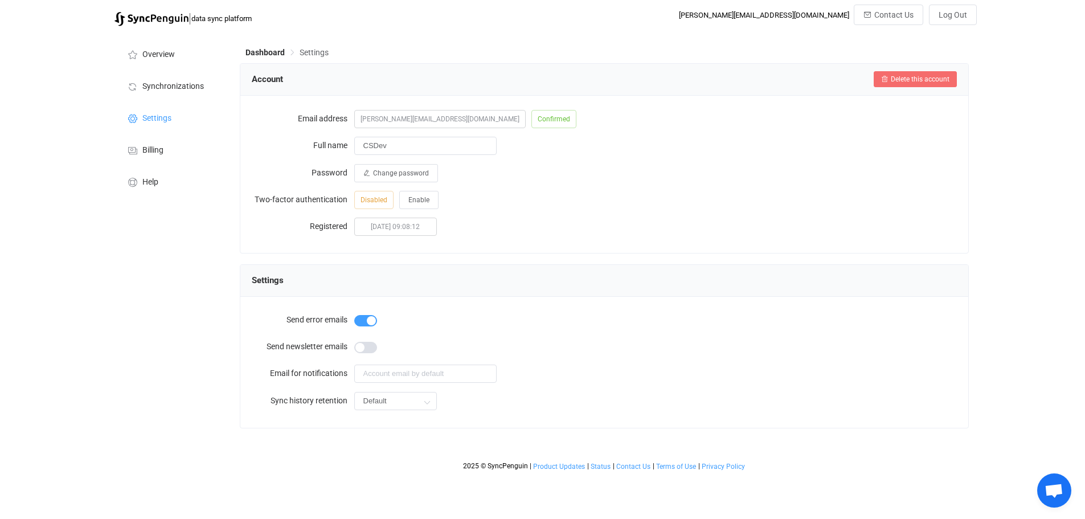
click at [933, 78] on span "Delete this account" at bounding box center [920, 79] width 59 height 8
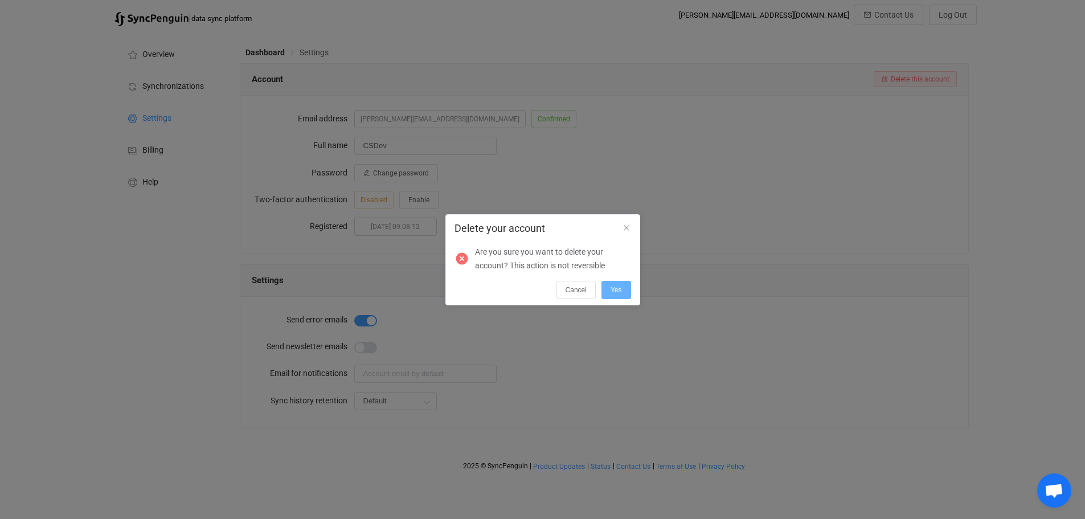
click at [617, 290] on span "Yes" at bounding box center [616, 290] width 11 height 8
